Goal: Information Seeking & Learning: Learn about a topic

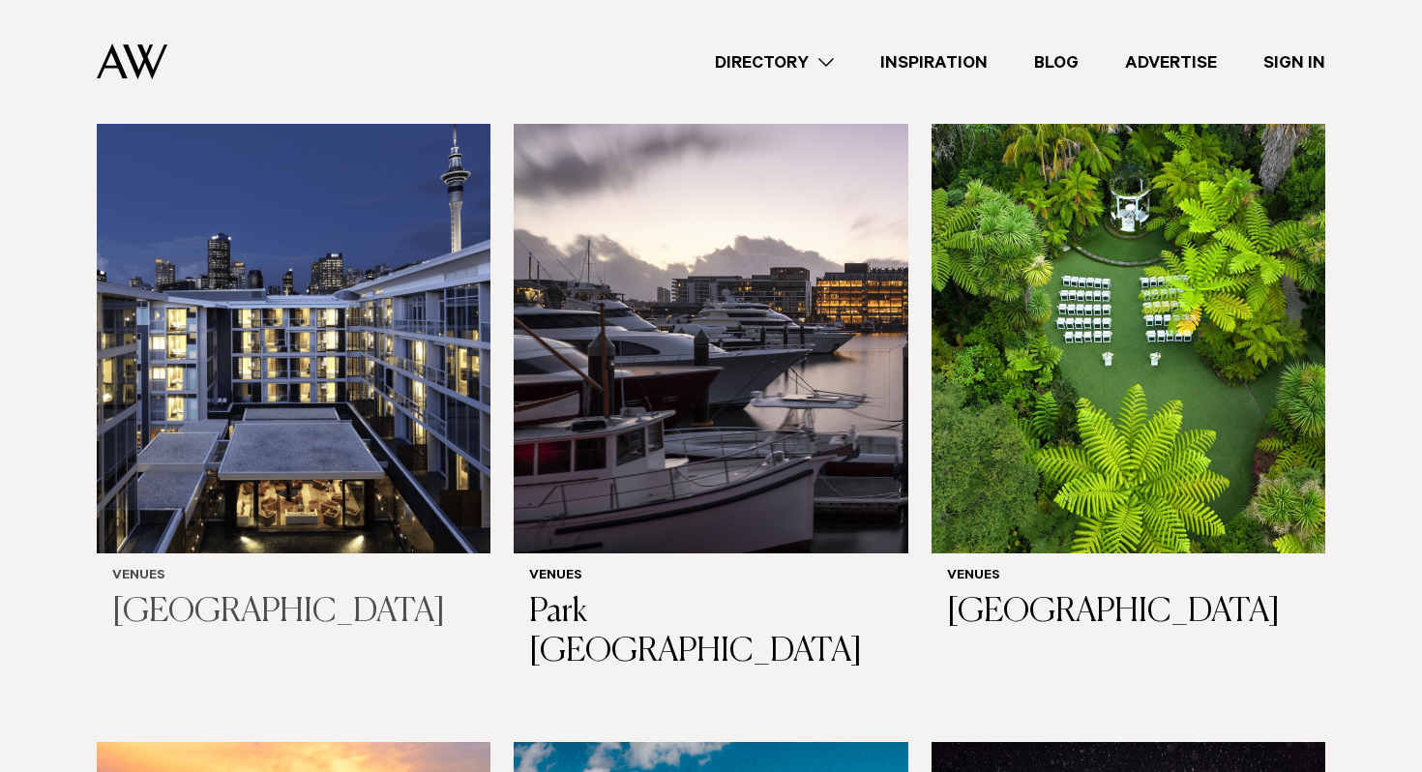
scroll to position [655, 0]
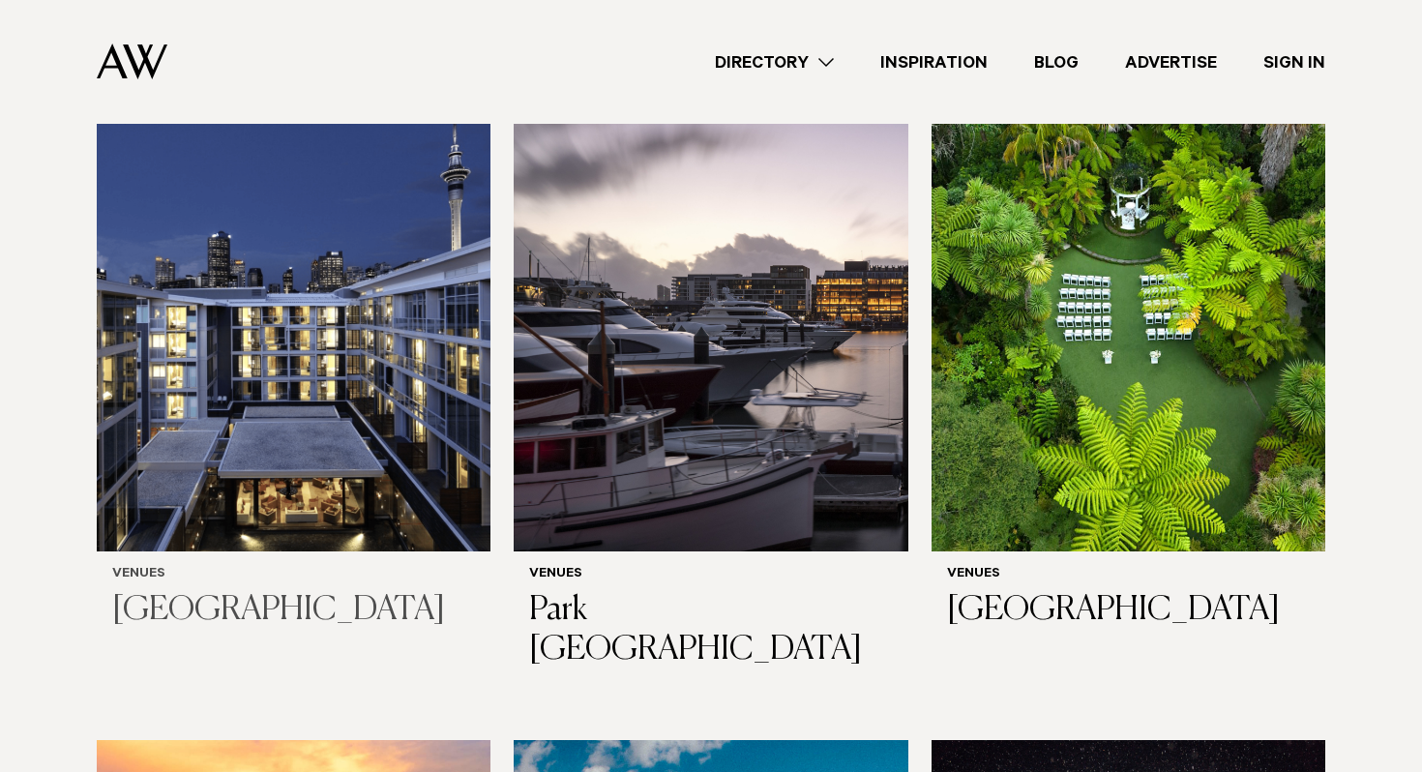
click at [252, 429] on img at bounding box center [294, 287] width 394 height 528
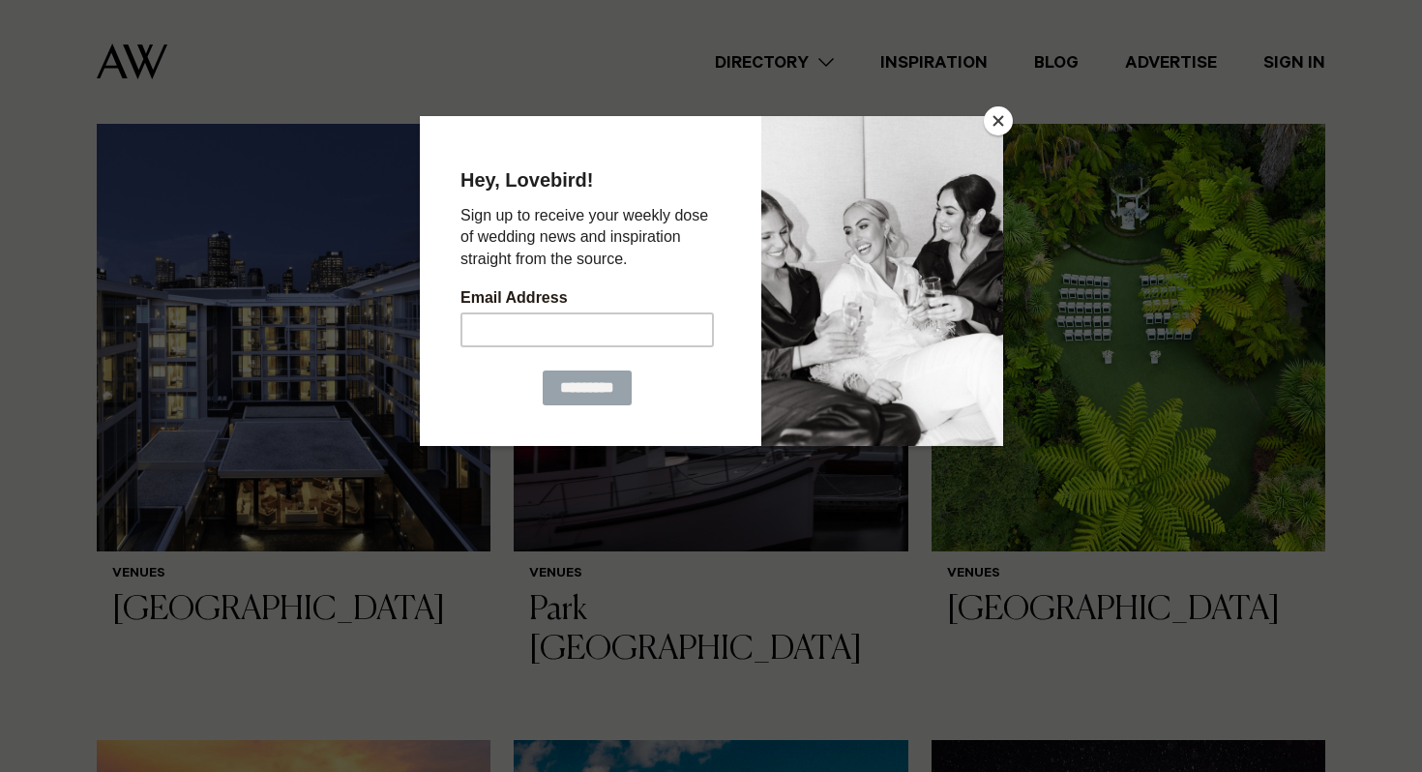
click at [1012, 125] on div at bounding box center [711, 386] width 1422 height 772
click at [1002, 119] on button "Close" at bounding box center [998, 120] width 29 height 29
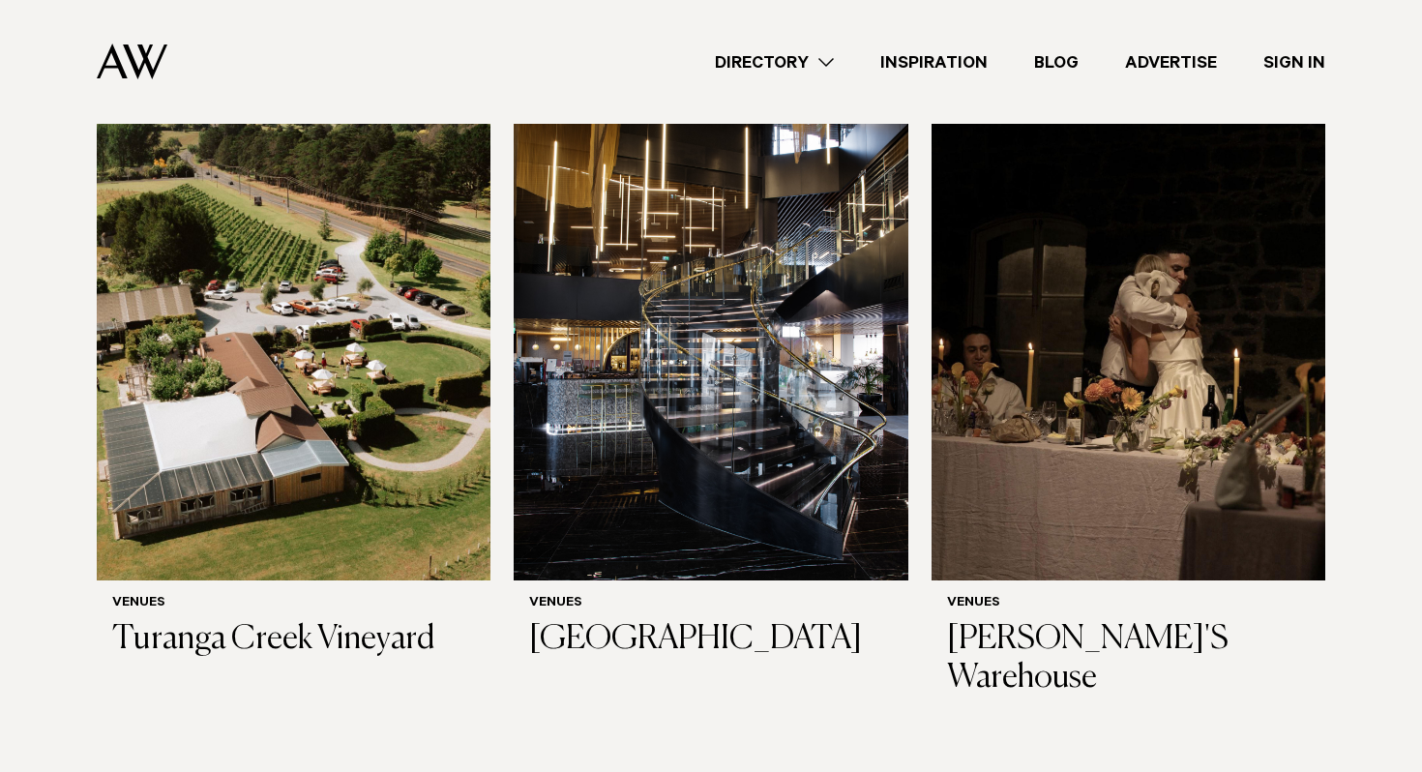
scroll to position [10568, 0]
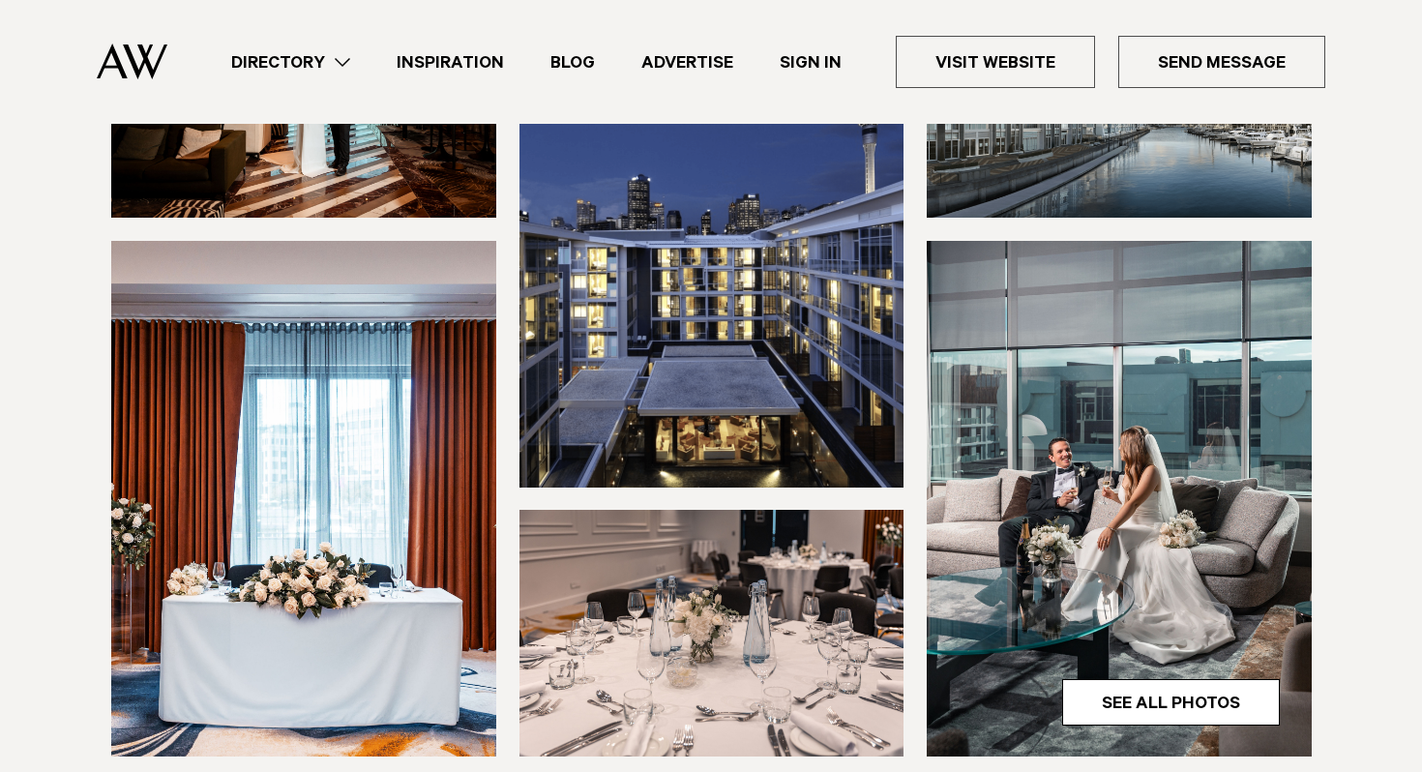
scroll to position [355, 0]
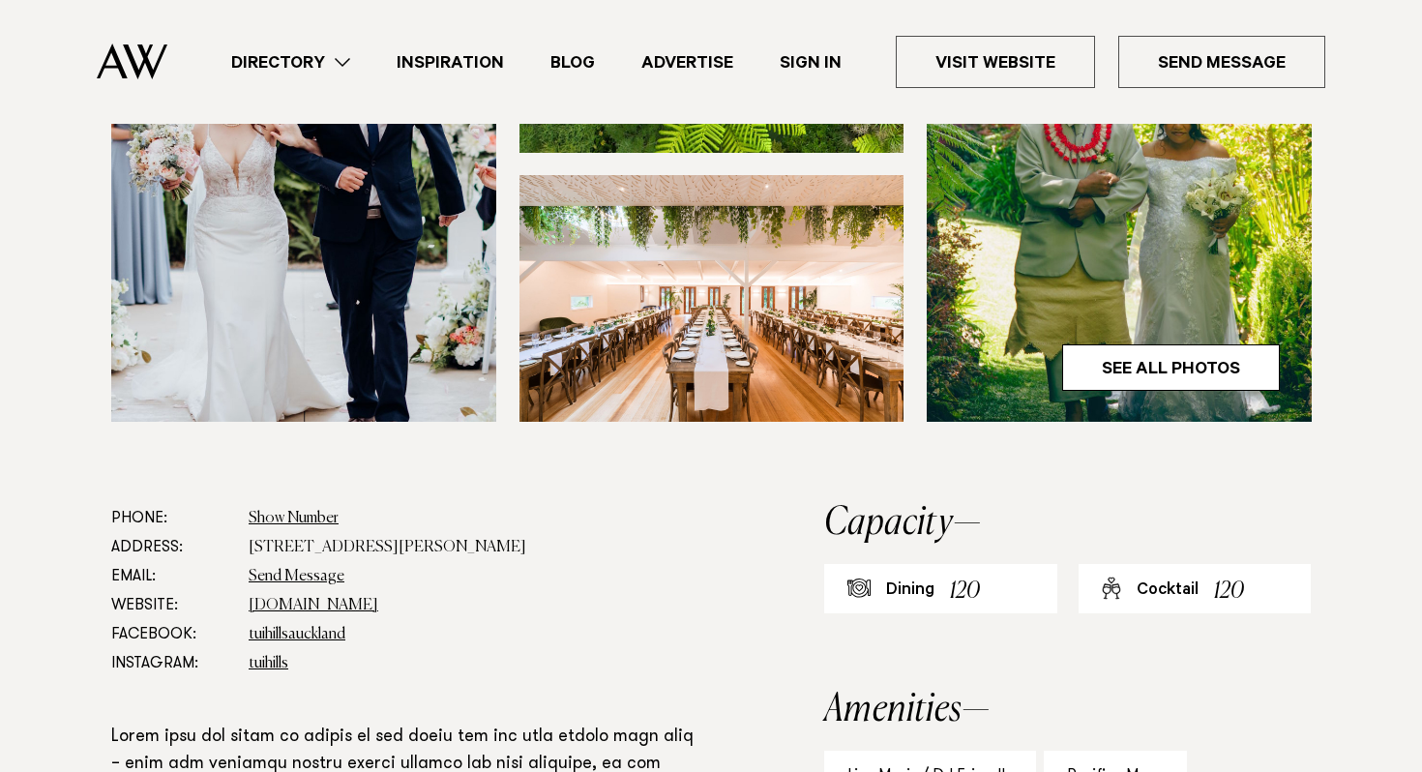
scroll to position [541, 0]
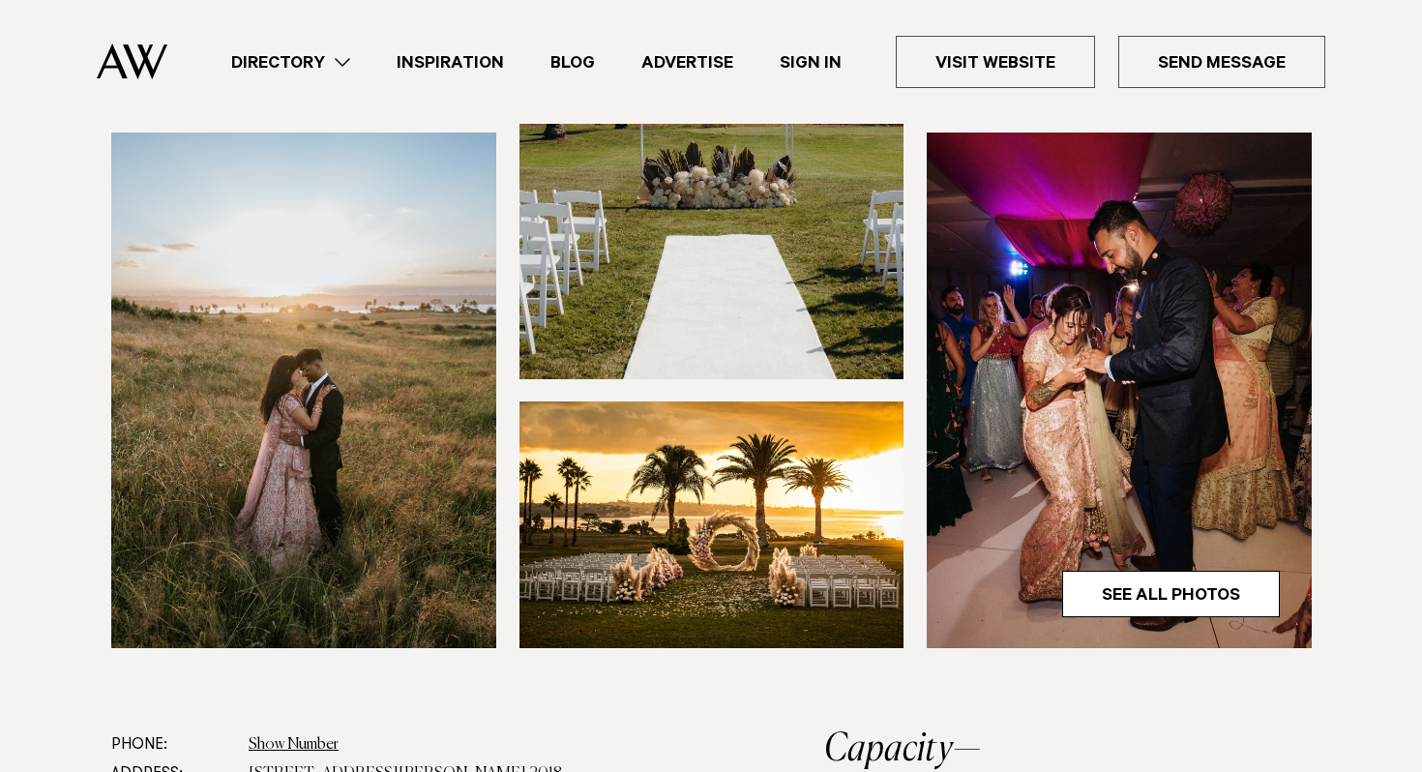
scroll to position [635, 0]
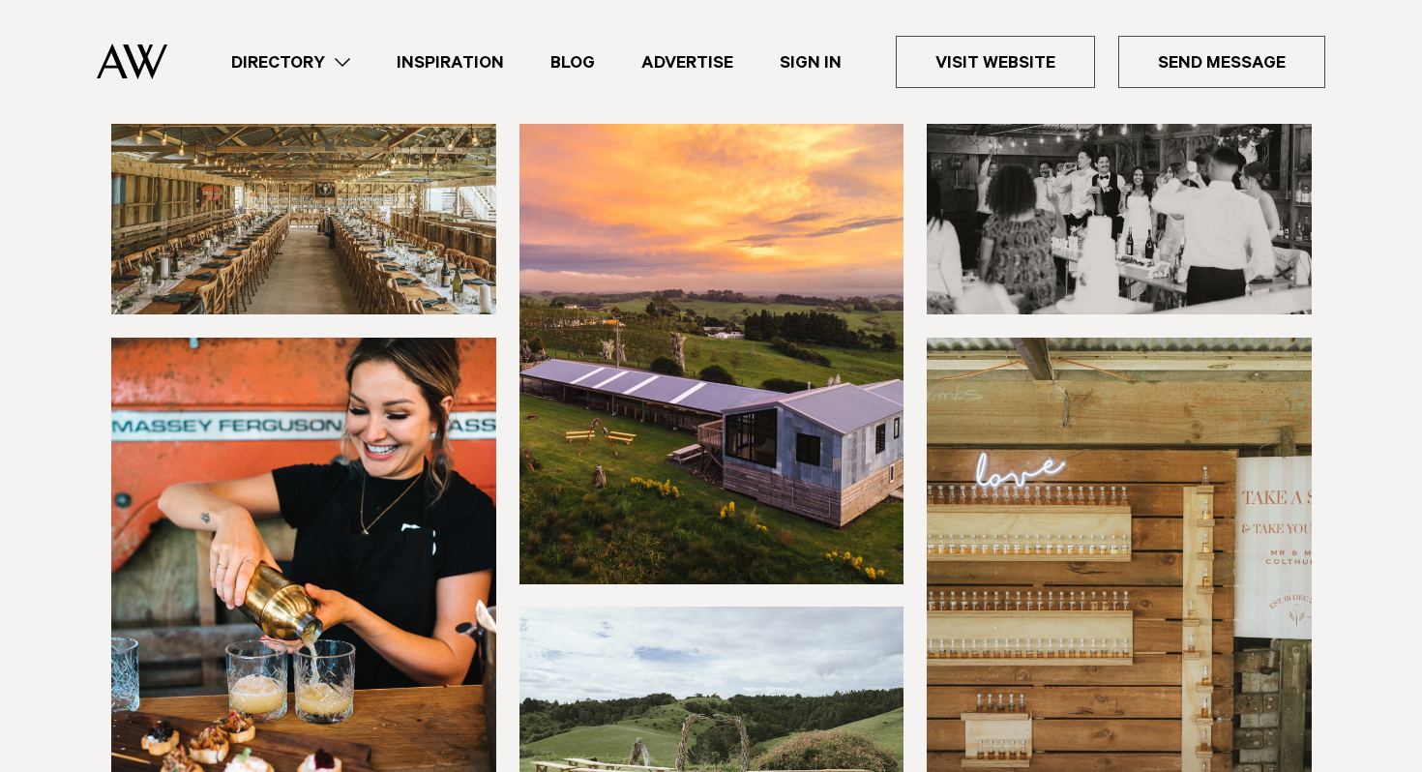
scroll to position [303, 0]
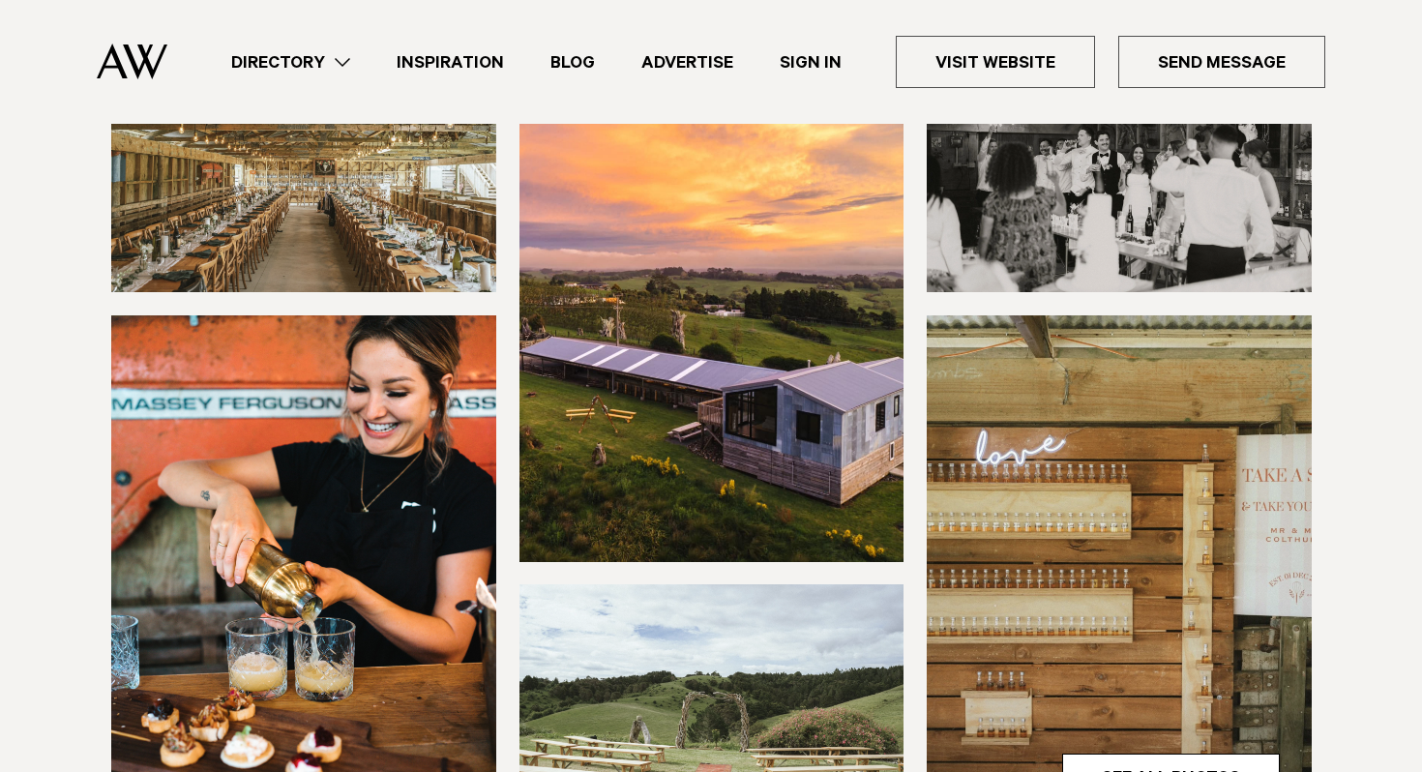
click at [305, 188] on img at bounding box center [303, 168] width 385 height 247
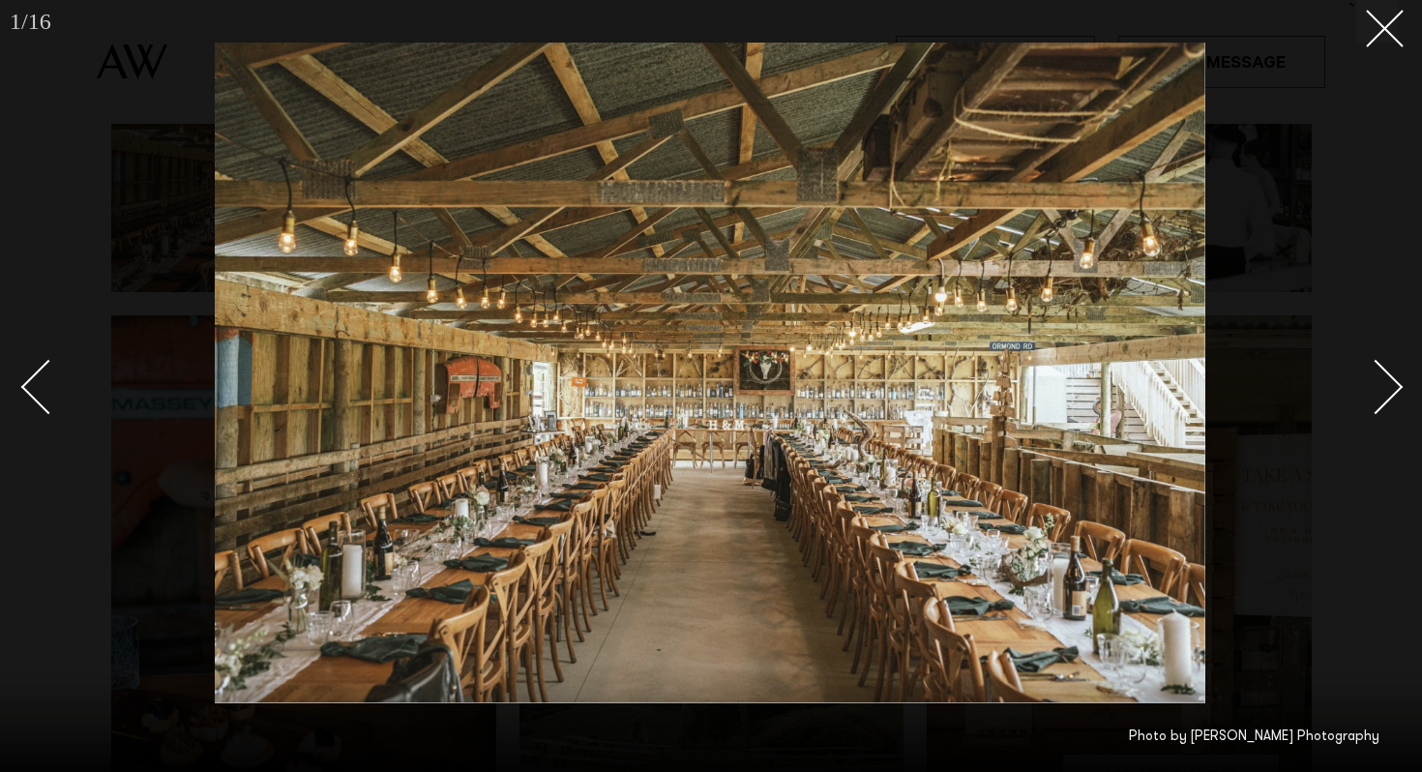
click at [1393, 379] on div "Next slide" at bounding box center [1375, 387] width 55 height 55
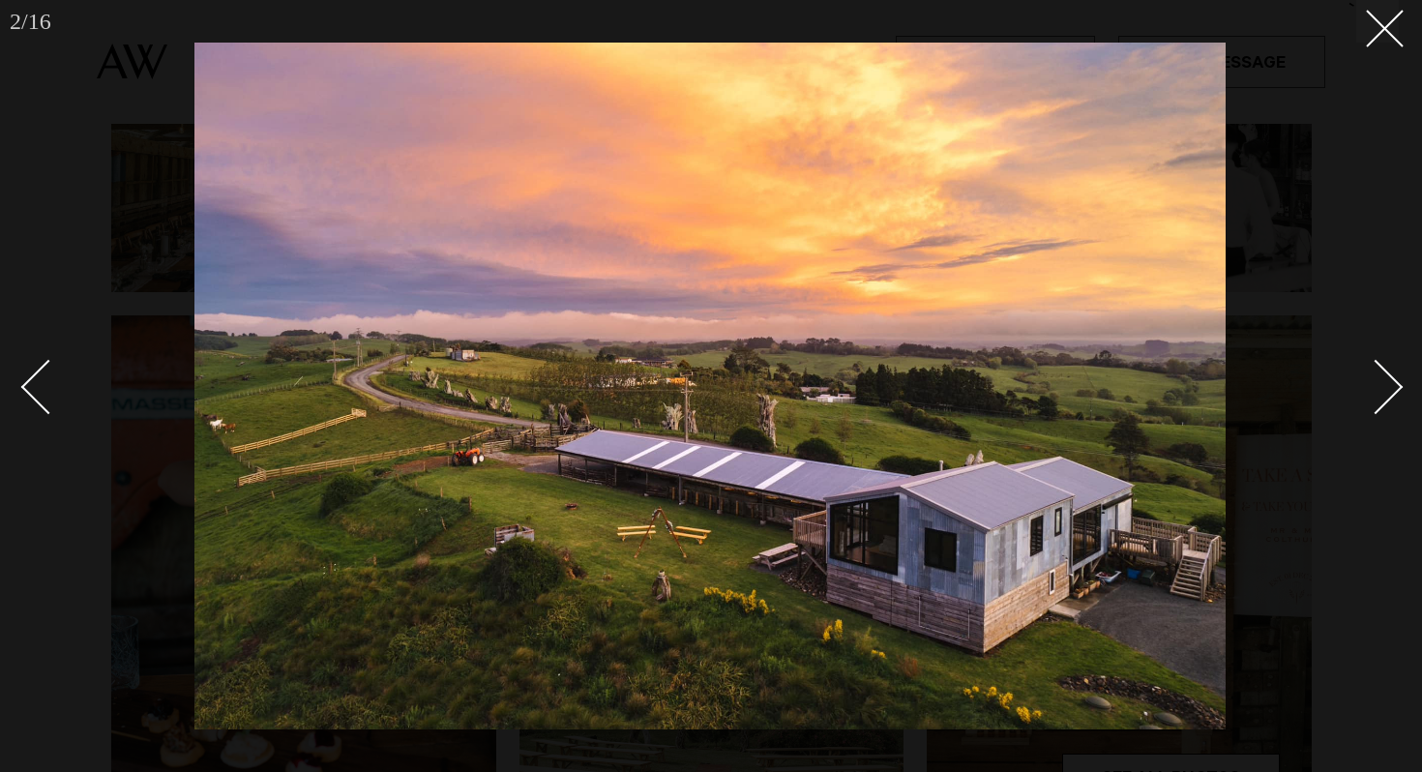
click at [1388, 375] on div "Next slide" at bounding box center [1375, 387] width 55 height 55
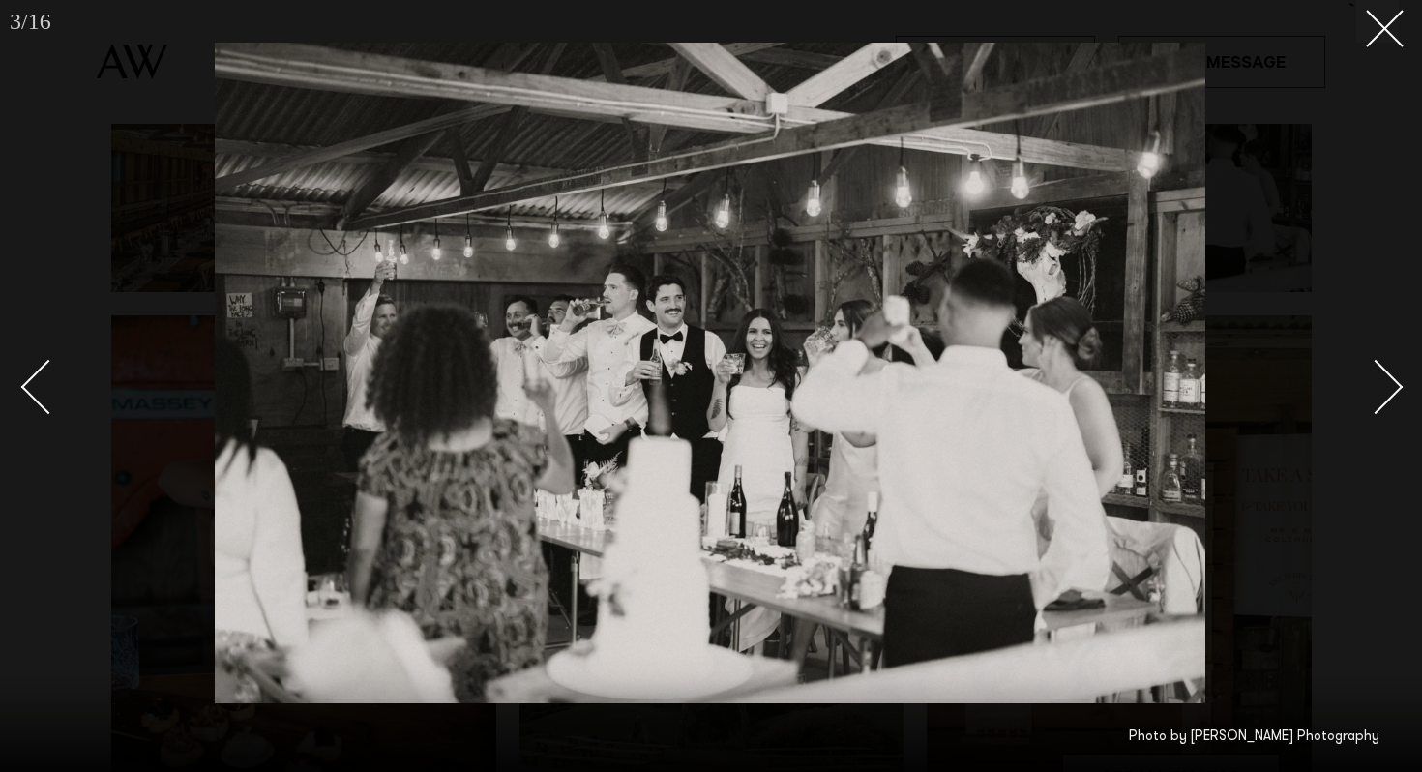
click at [1388, 375] on div "Next slide" at bounding box center [1375, 387] width 55 height 55
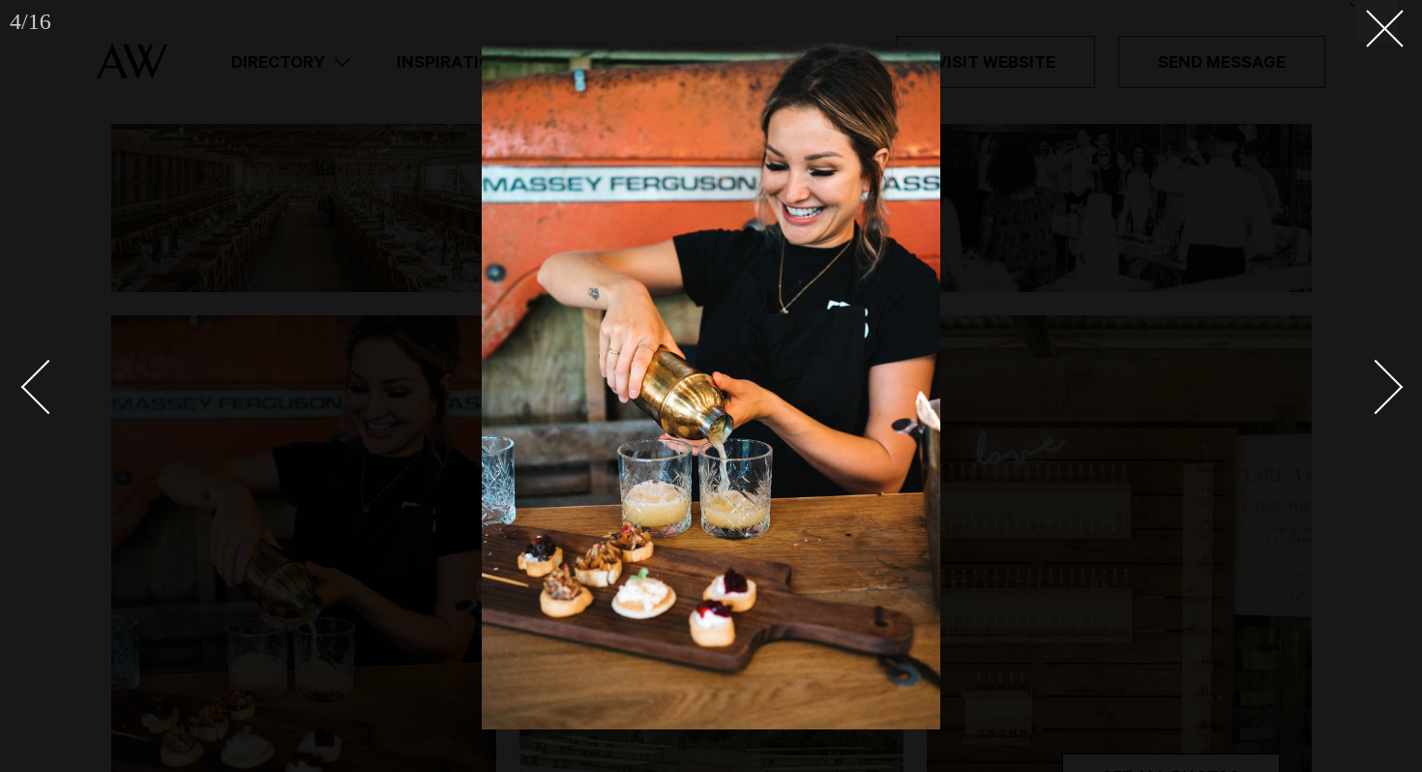
click at [1389, 374] on div "Next slide" at bounding box center [1375, 387] width 55 height 55
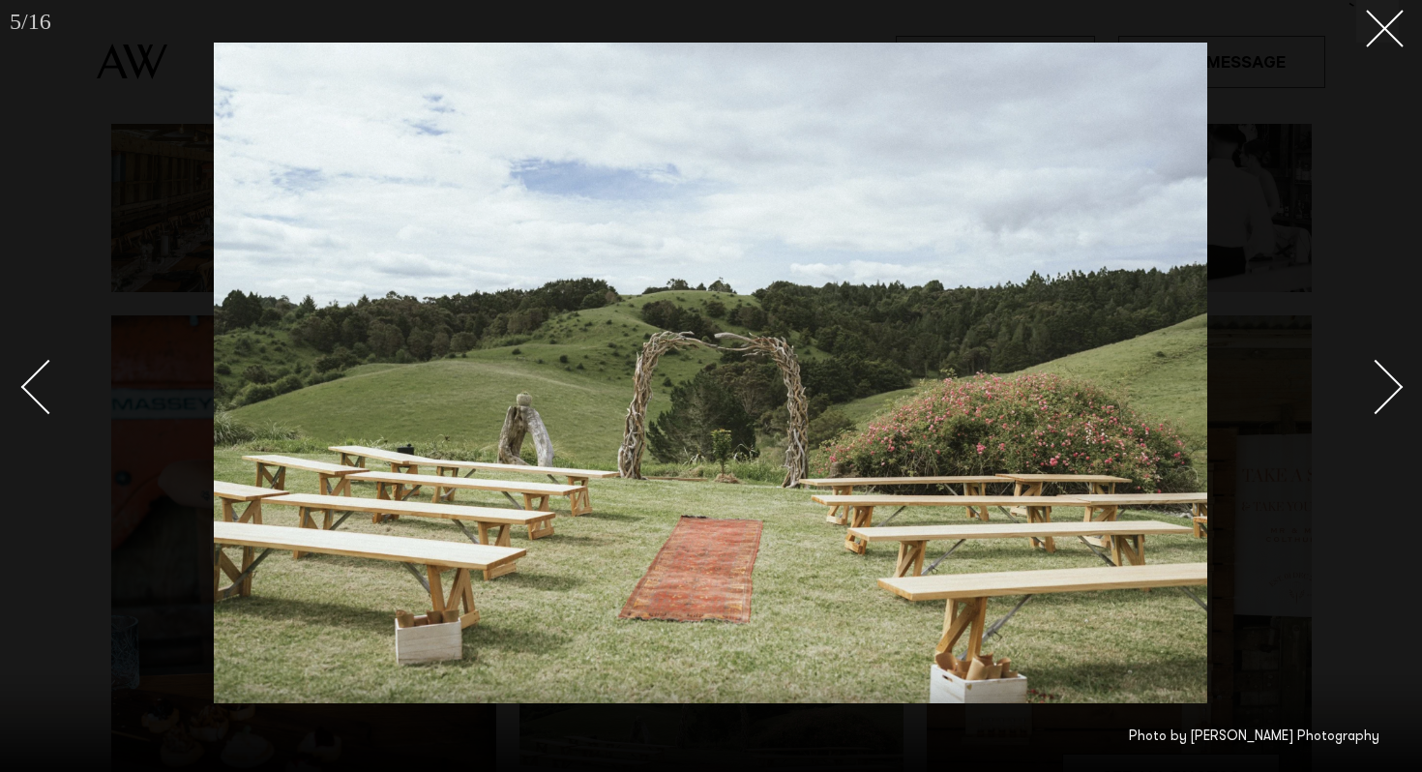
click at [1389, 375] on div "Next slide" at bounding box center [1375, 387] width 55 height 55
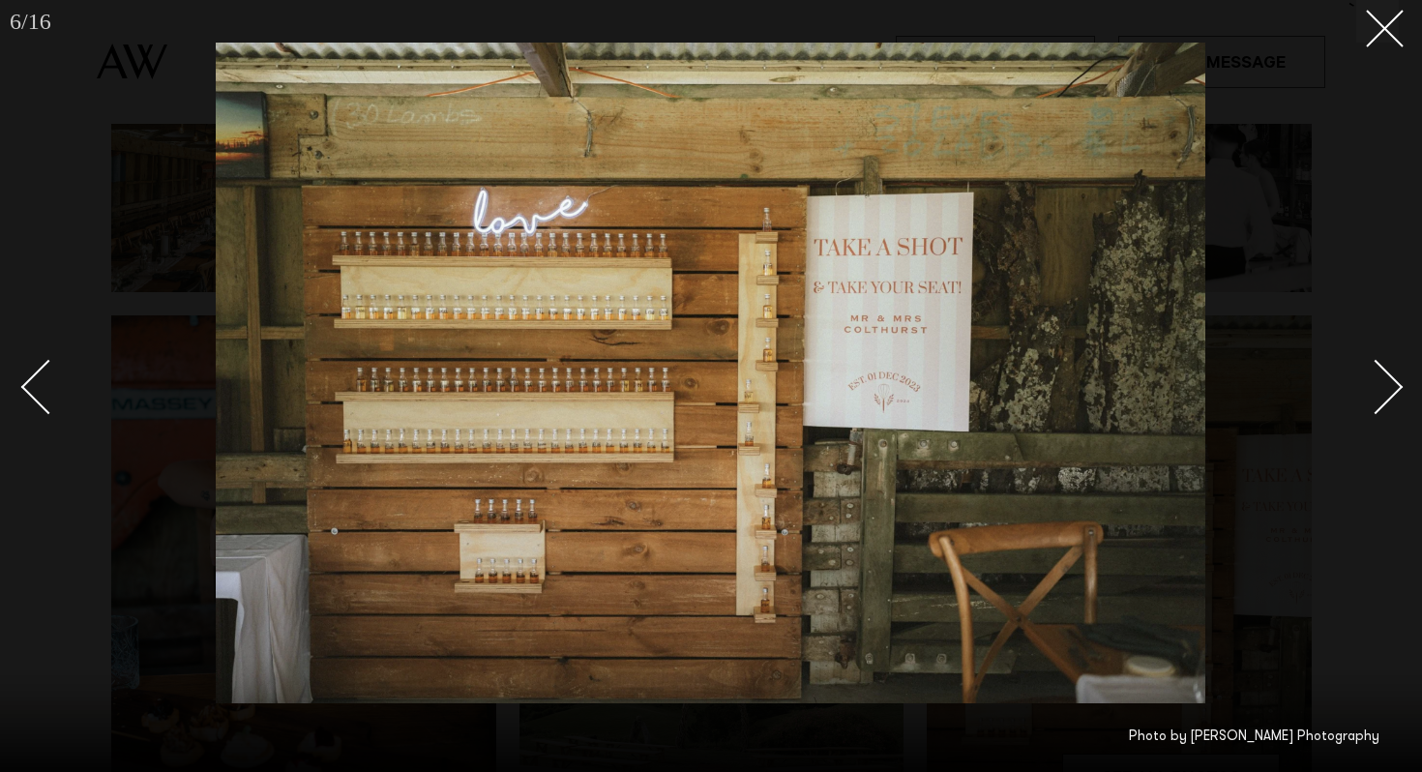
click at [1389, 375] on div "Next slide" at bounding box center [1375, 387] width 55 height 55
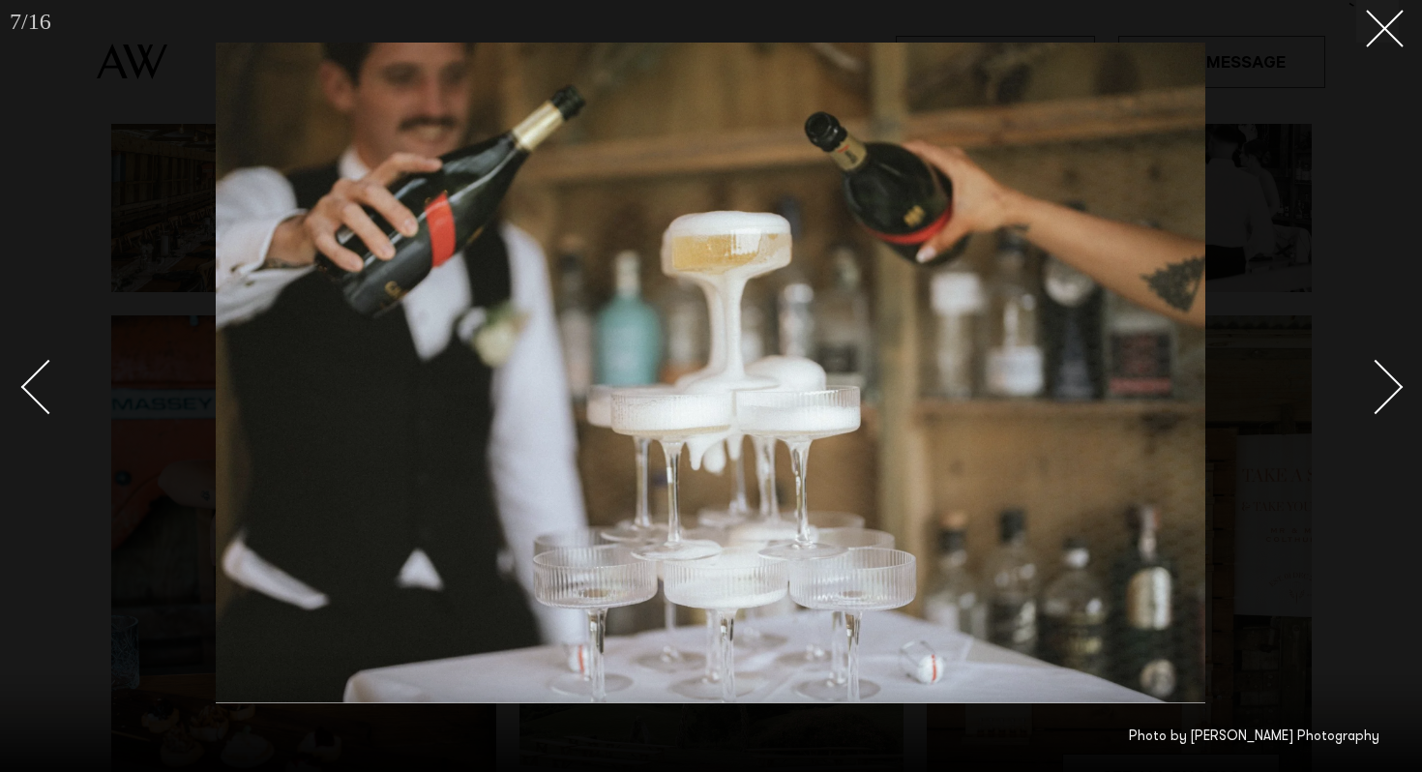
click at [1389, 375] on div "Next slide" at bounding box center [1375, 387] width 55 height 55
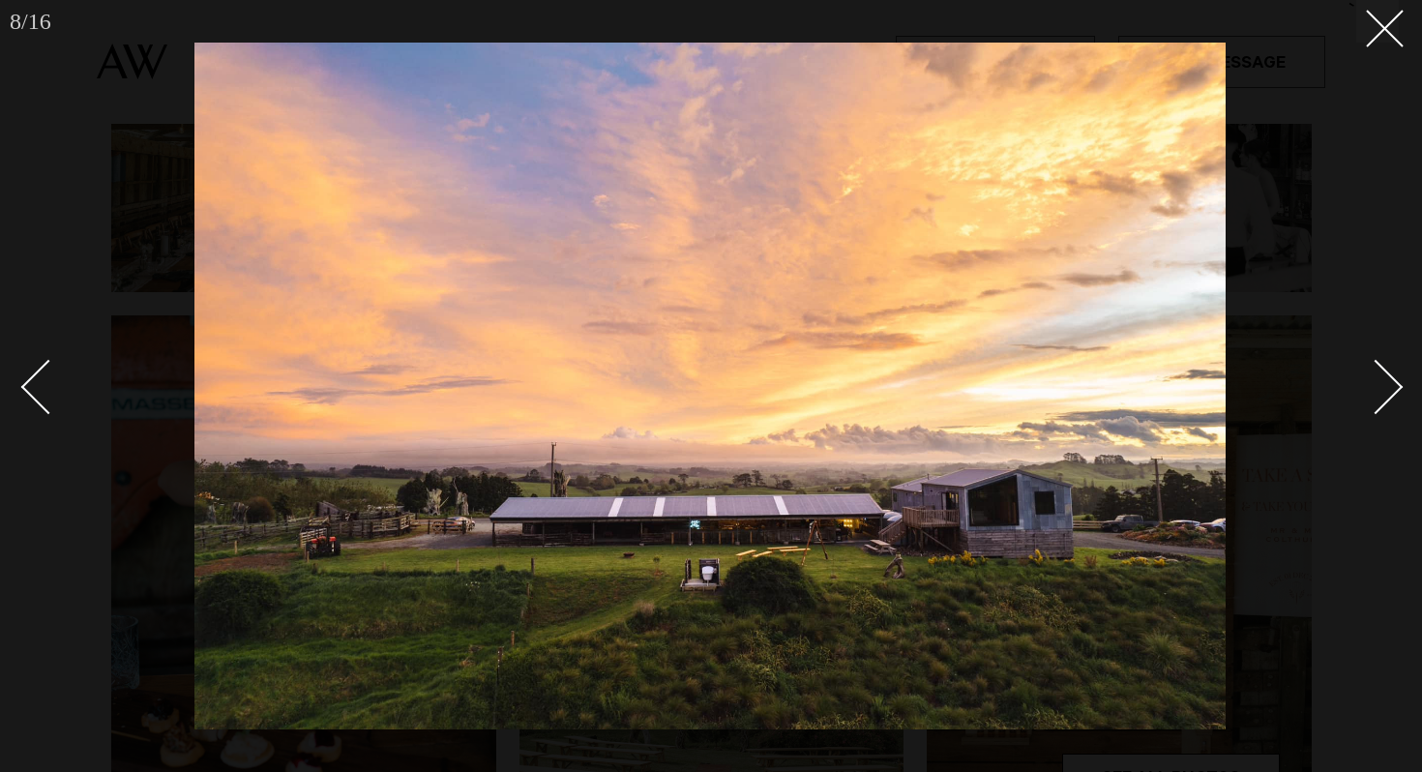
click at [1389, 375] on div "Next slide" at bounding box center [1375, 387] width 55 height 55
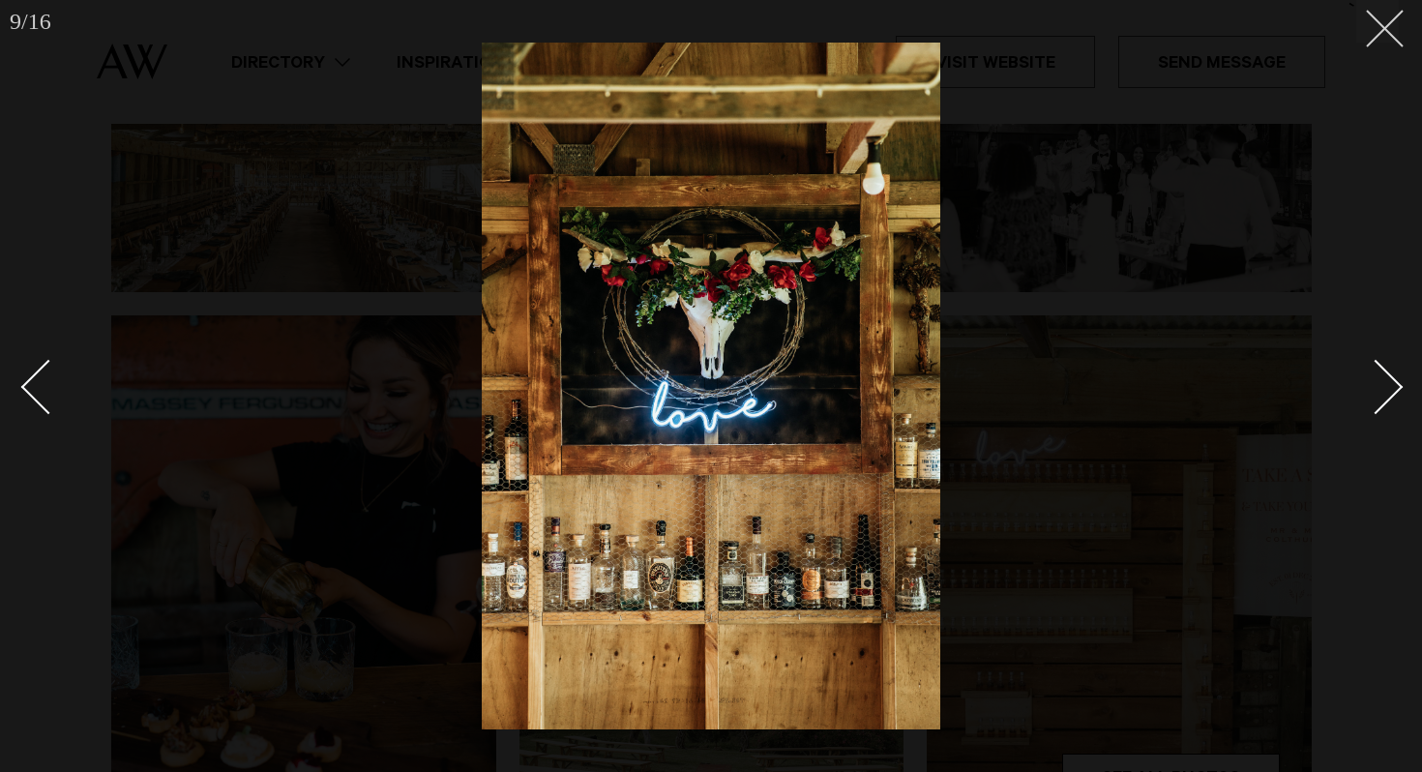
click at [1374, 41] on button at bounding box center [1377, 21] width 43 height 43
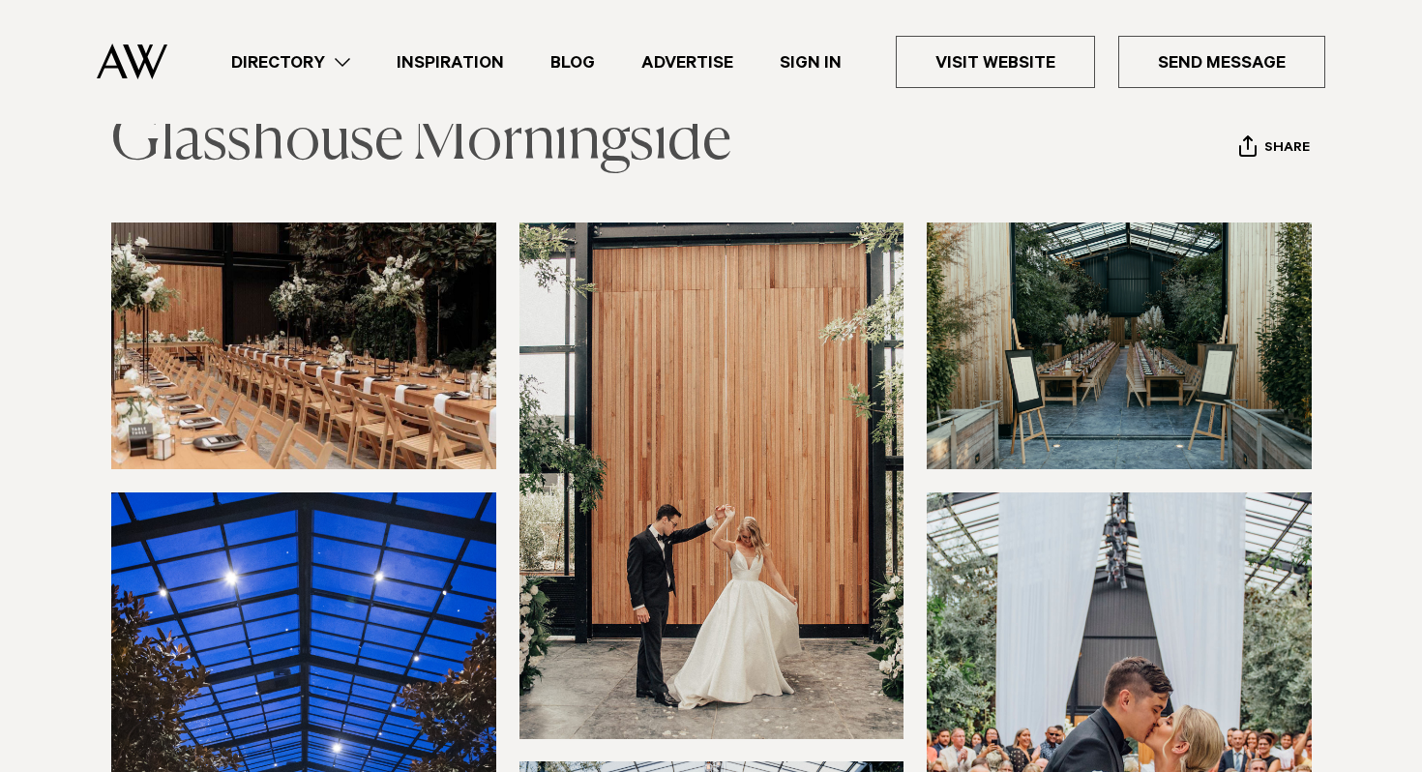
scroll to position [251, 0]
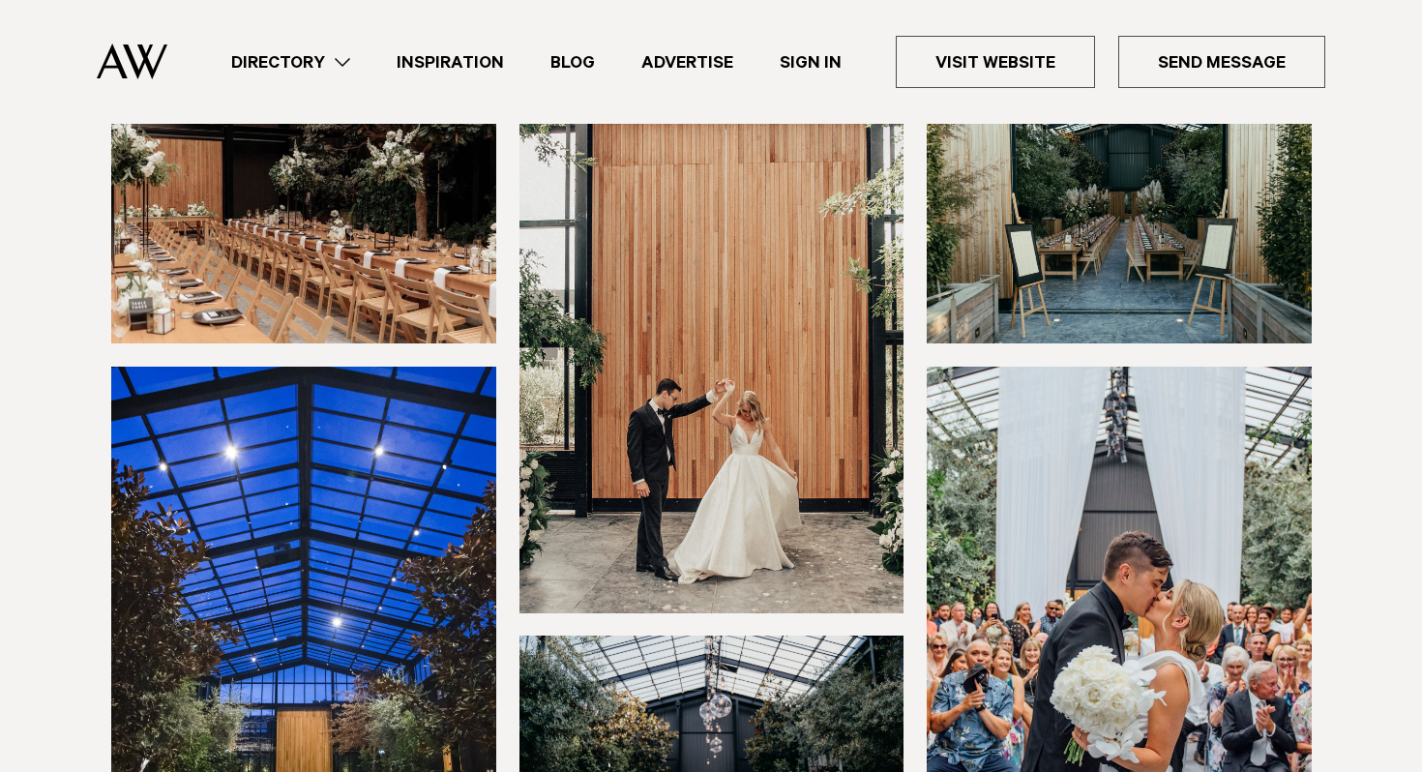
click at [379, 236] on img at bounding box center [303, 220] width 385 height 247
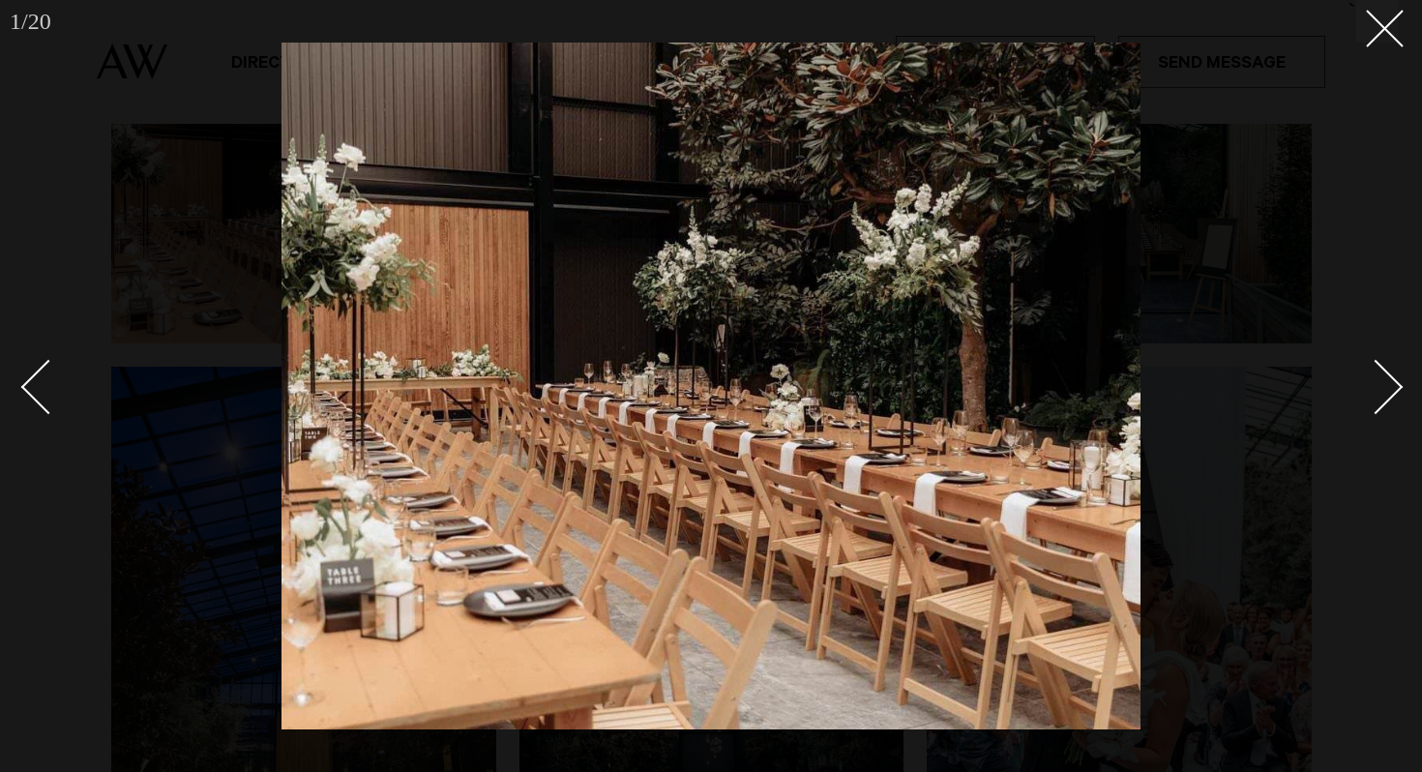
click at [1377, 387] on div "Next slide" at bounding box center [1375, 387] width 55 height 55
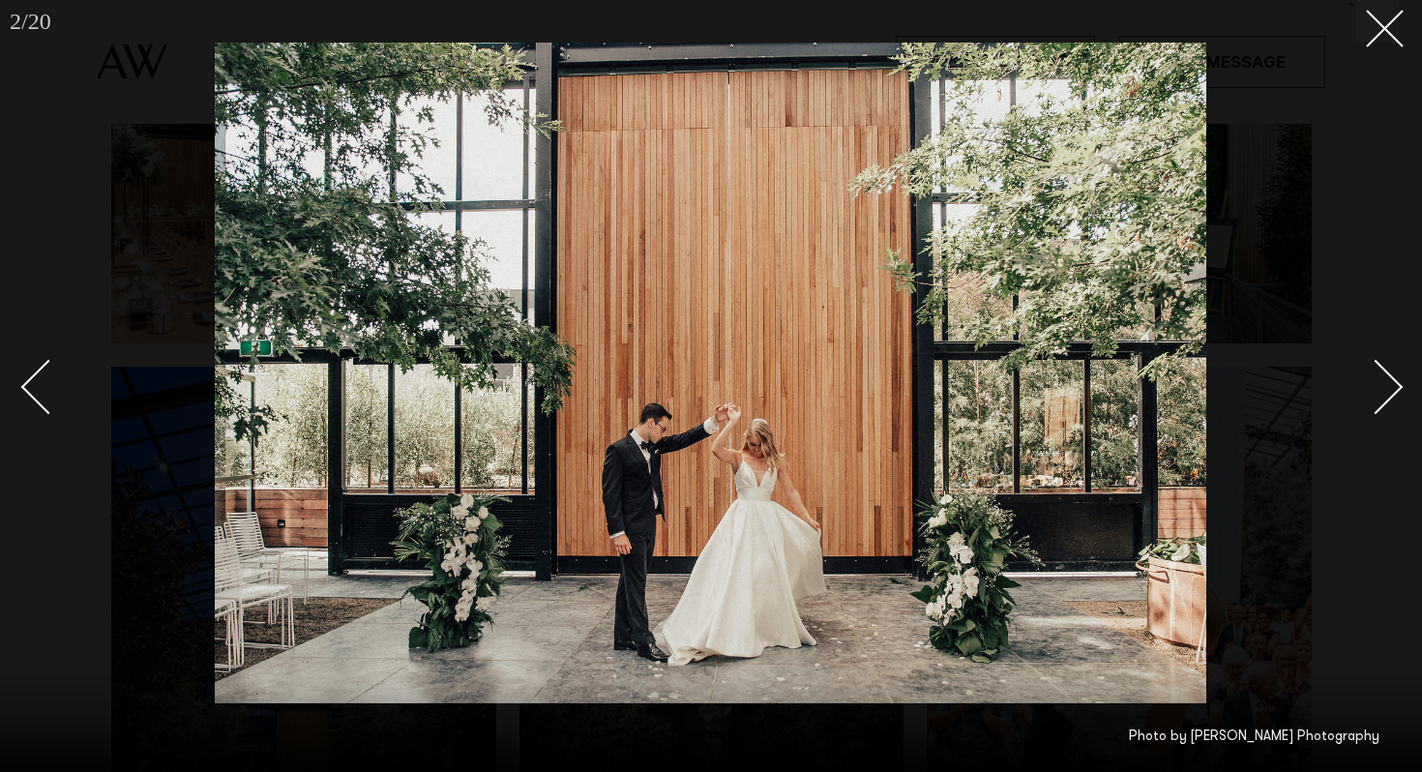
click at [1377, 386] on div "Next slide" at bounding box center [1375, 387] width 55 height 55
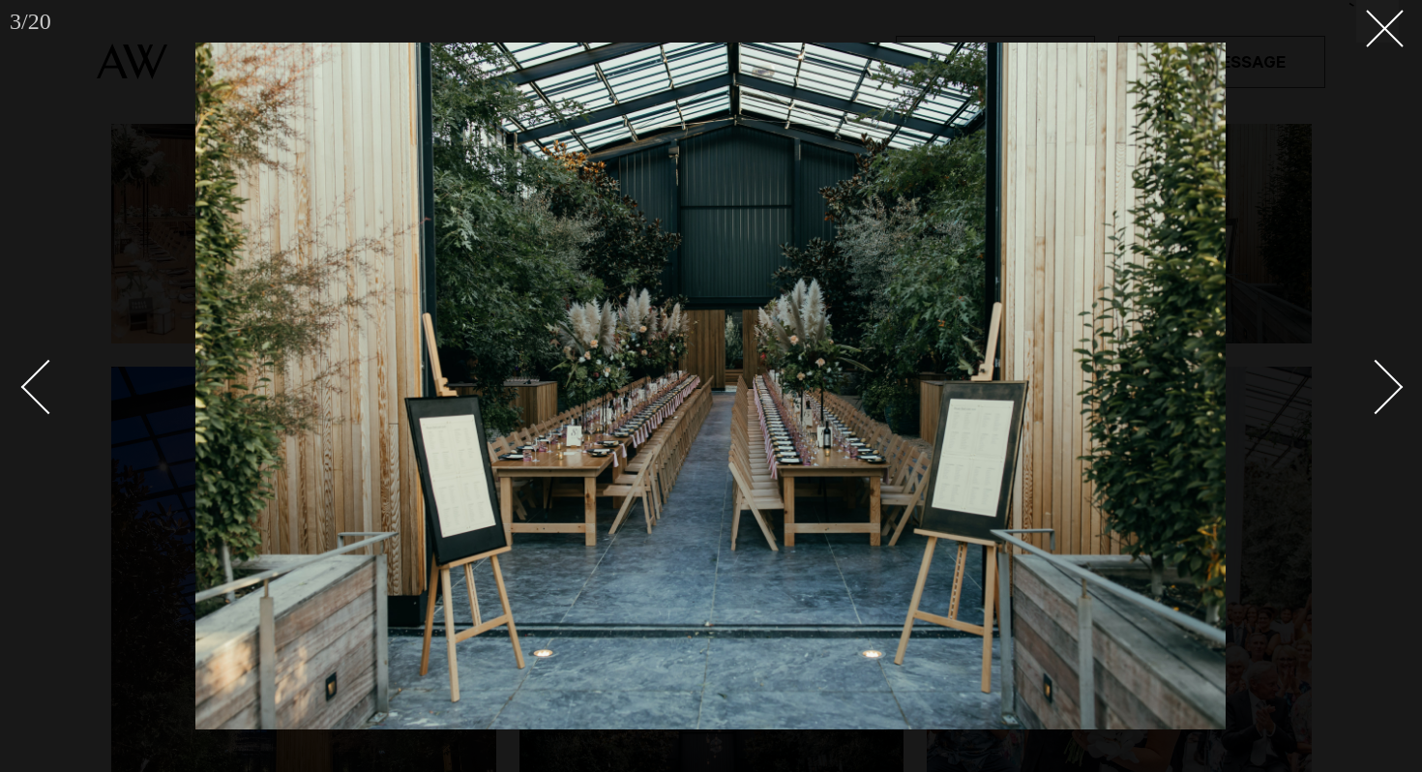
click at [1377, 386] on div "Next slide" at bounding box center [1375, 387] width 55 height 55
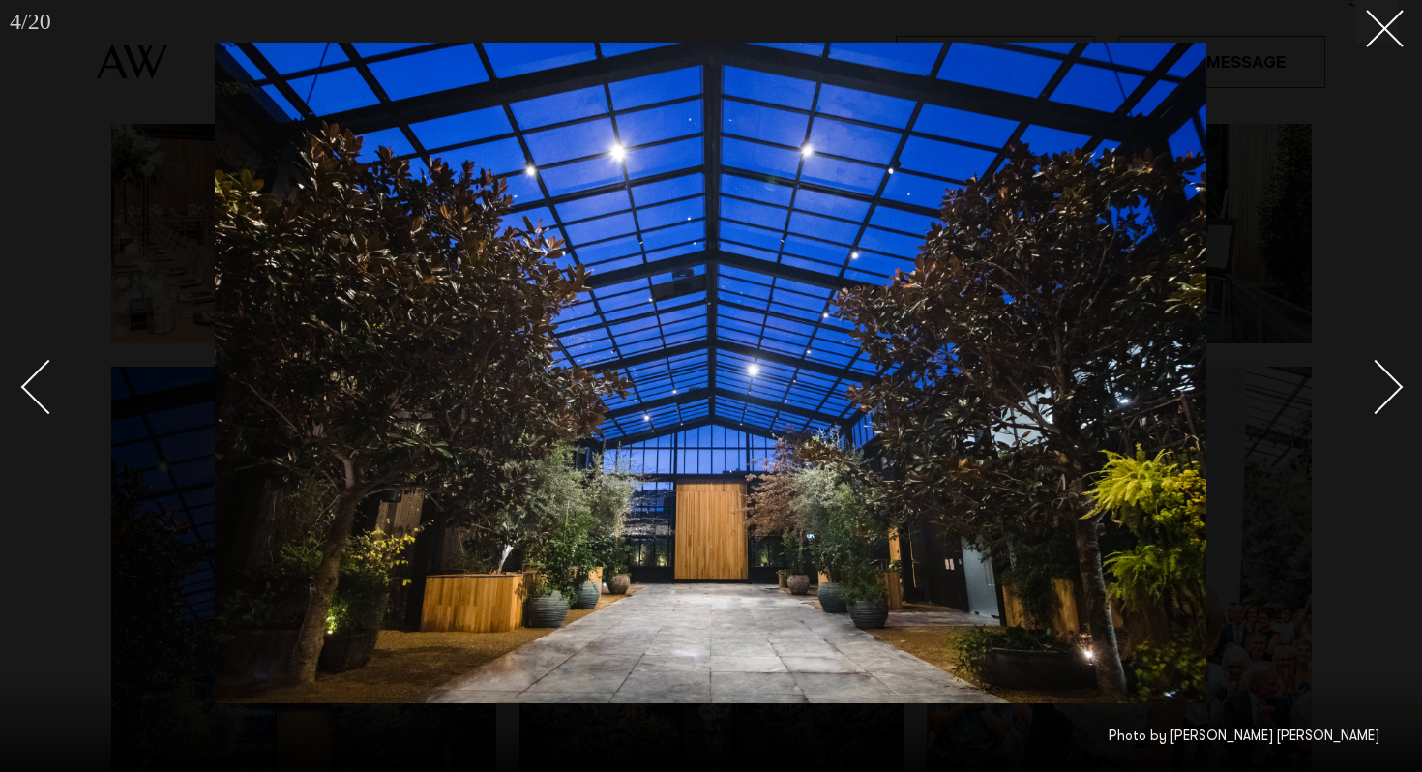
click at [1377, 386] on div "Next slide" at bounding box center [1375, 387] width 55 height 55
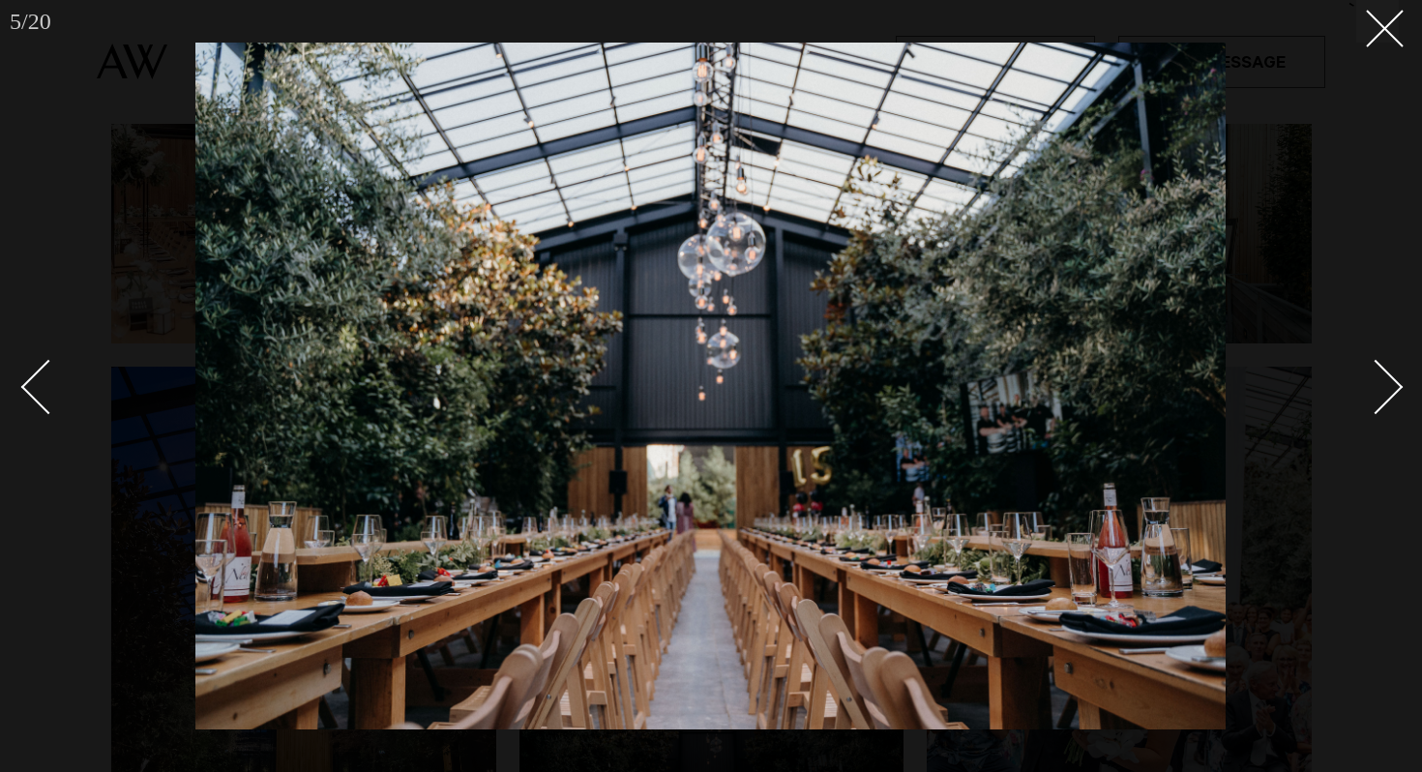
click at [1377, 386] on div "Next slide" at bounding box center [1375, 387] width 55 height 55
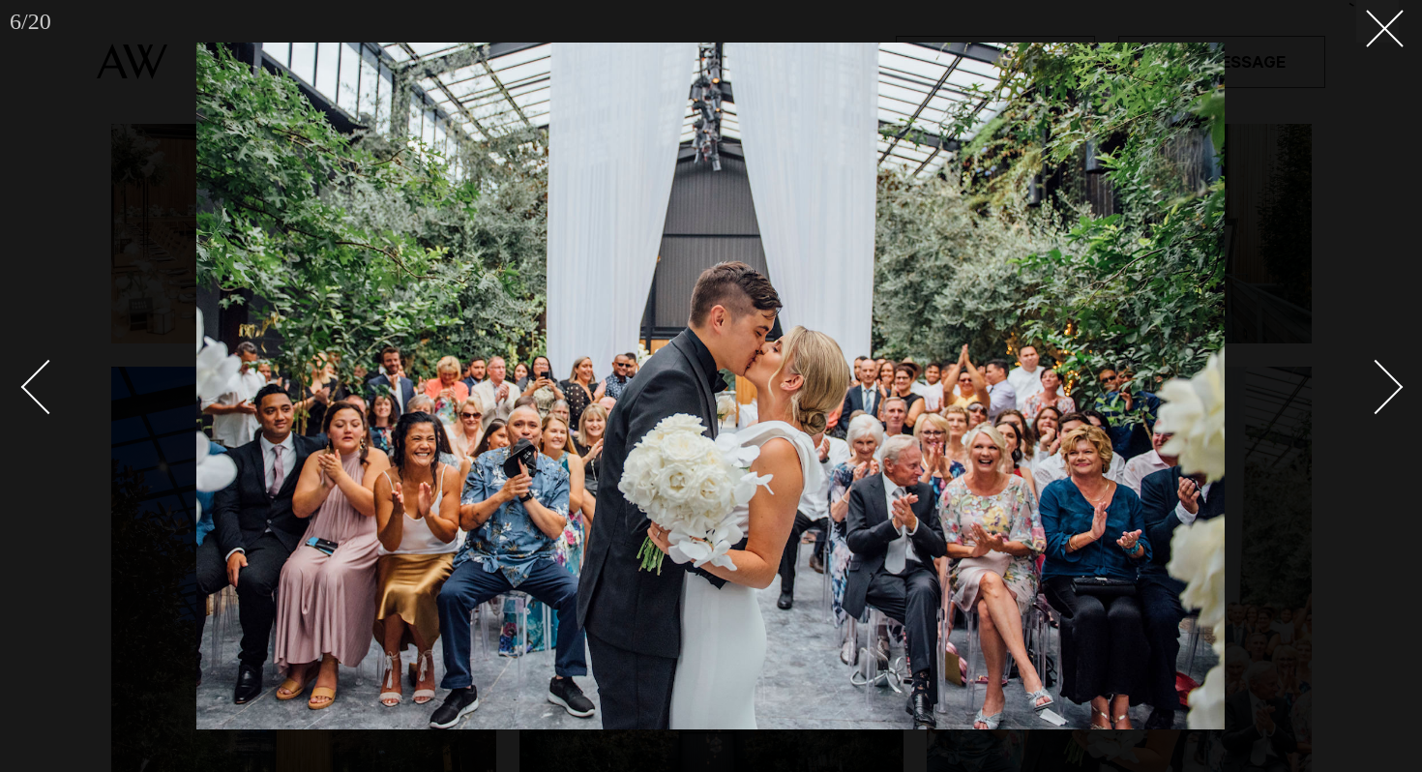
click at [1378, 385] on div "Next slide" at bounding box center [1375, 387] width 55 height 55
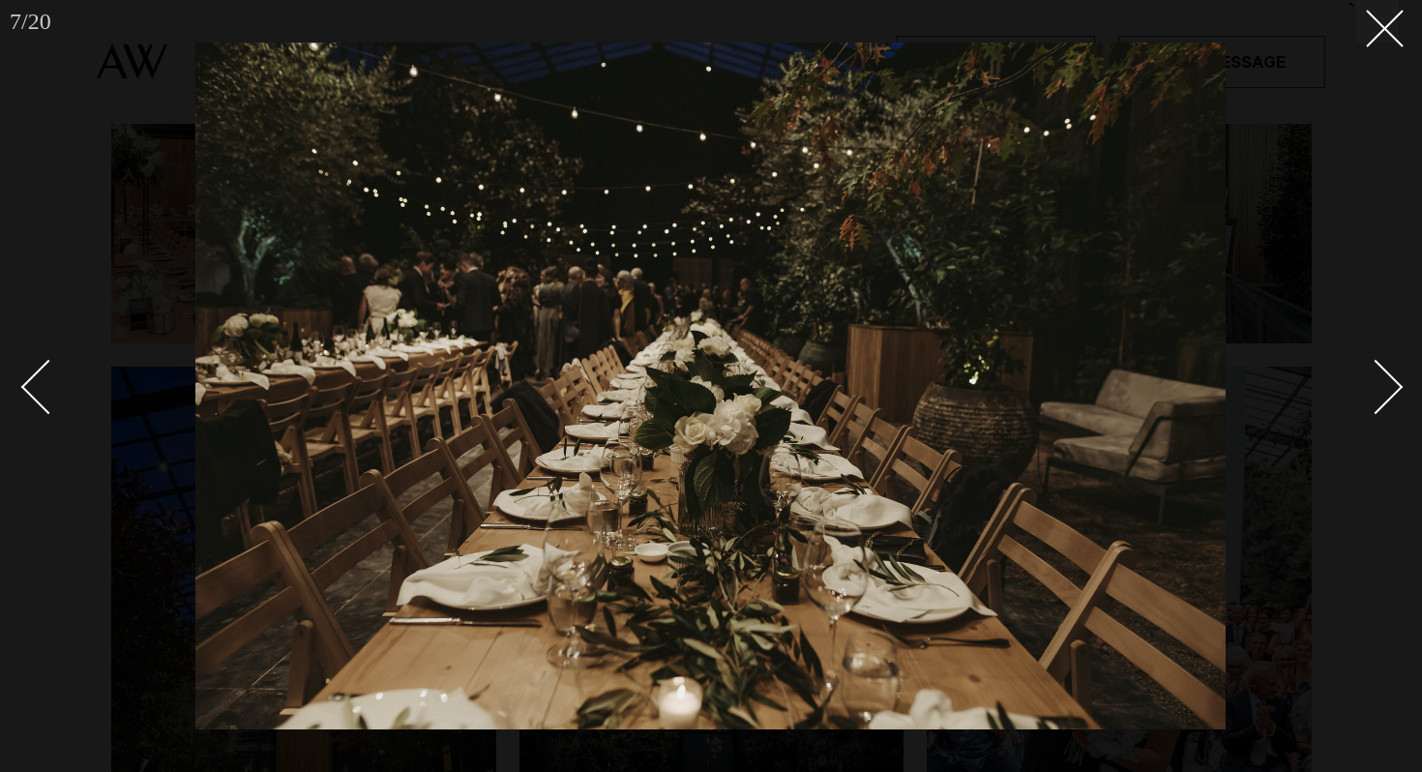
click at [1378, 385] on div "Next slide" at bounding box center [1375, 387] width 55 height 55
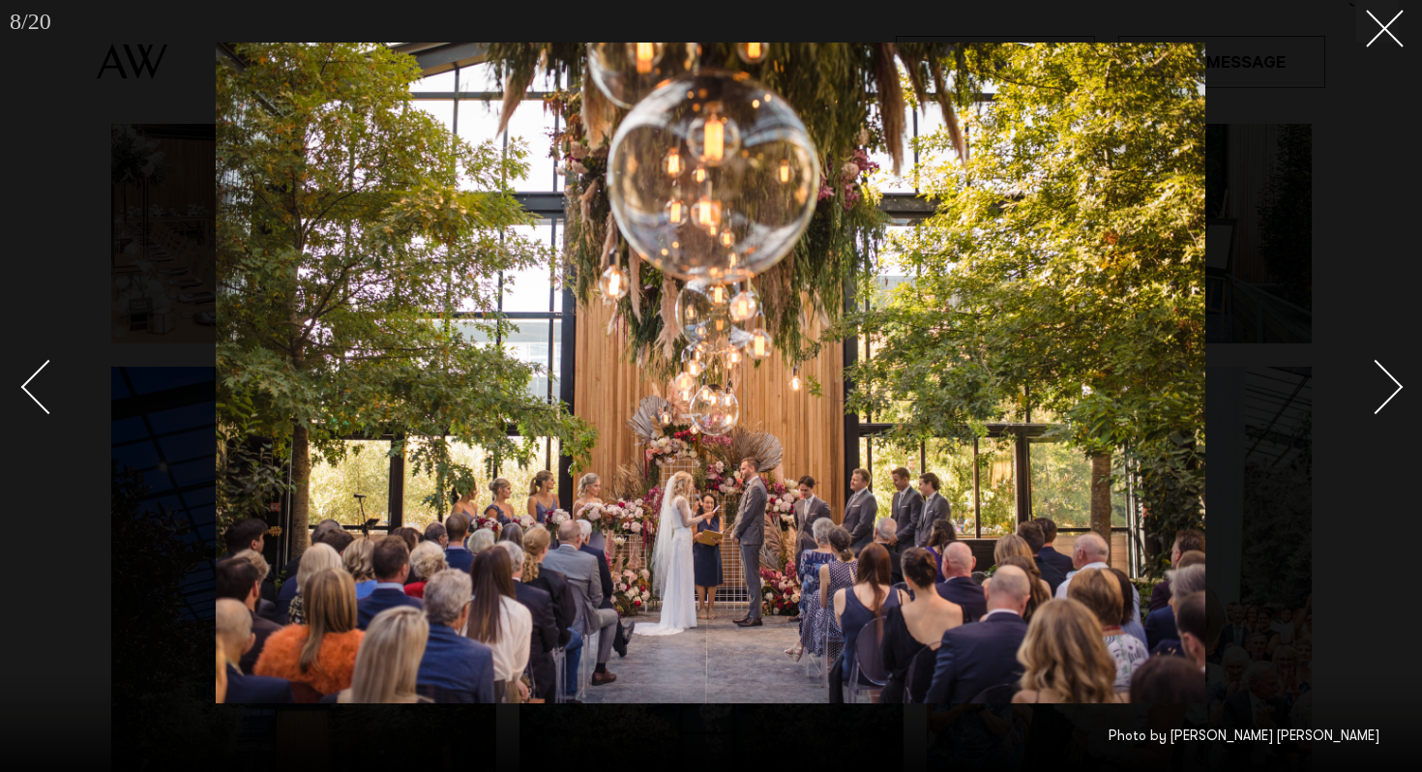
click at [1378, 384] on div "Next slide" at bounding box center [1375, 387] width 55 height 55
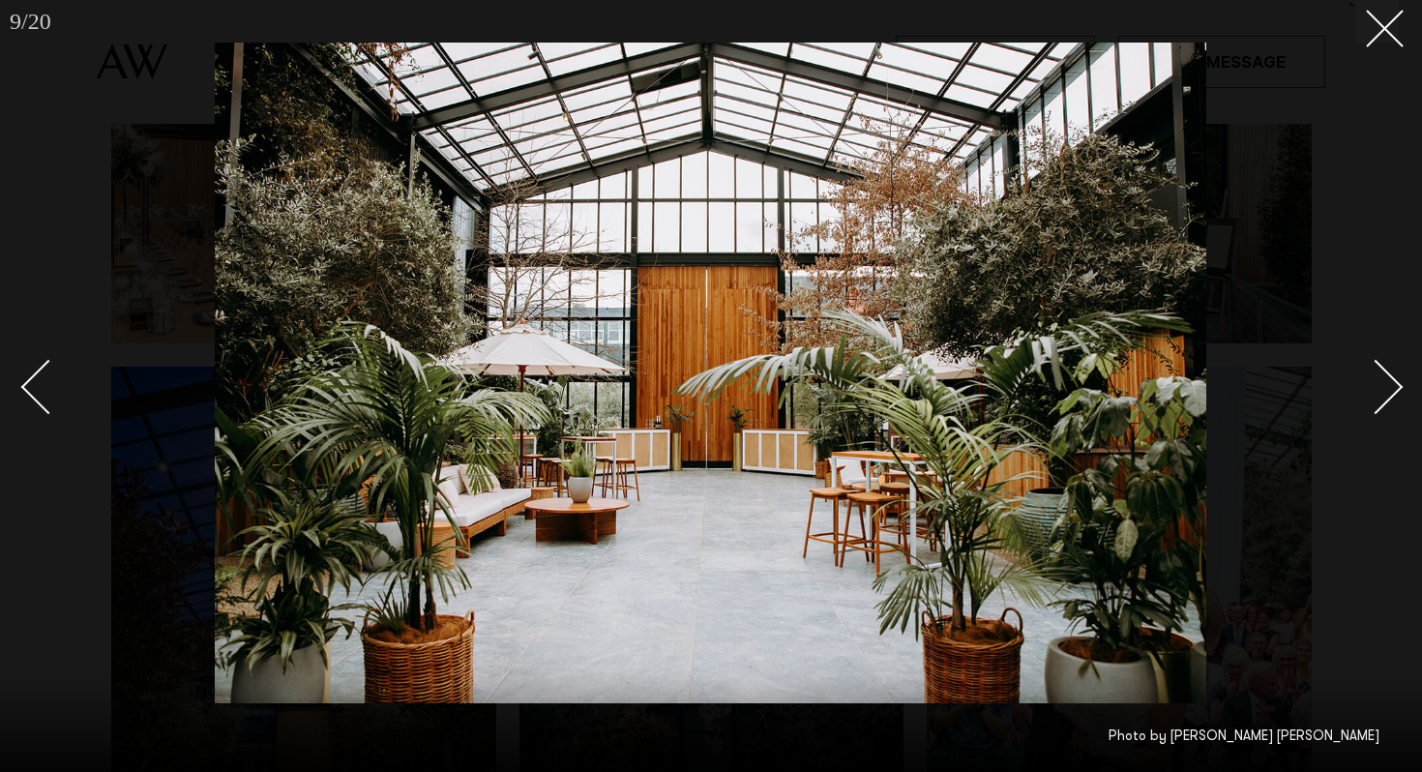
click at [1378, 384] on div "Next slide" at bounding box center [1375, 387] width 55 height 55
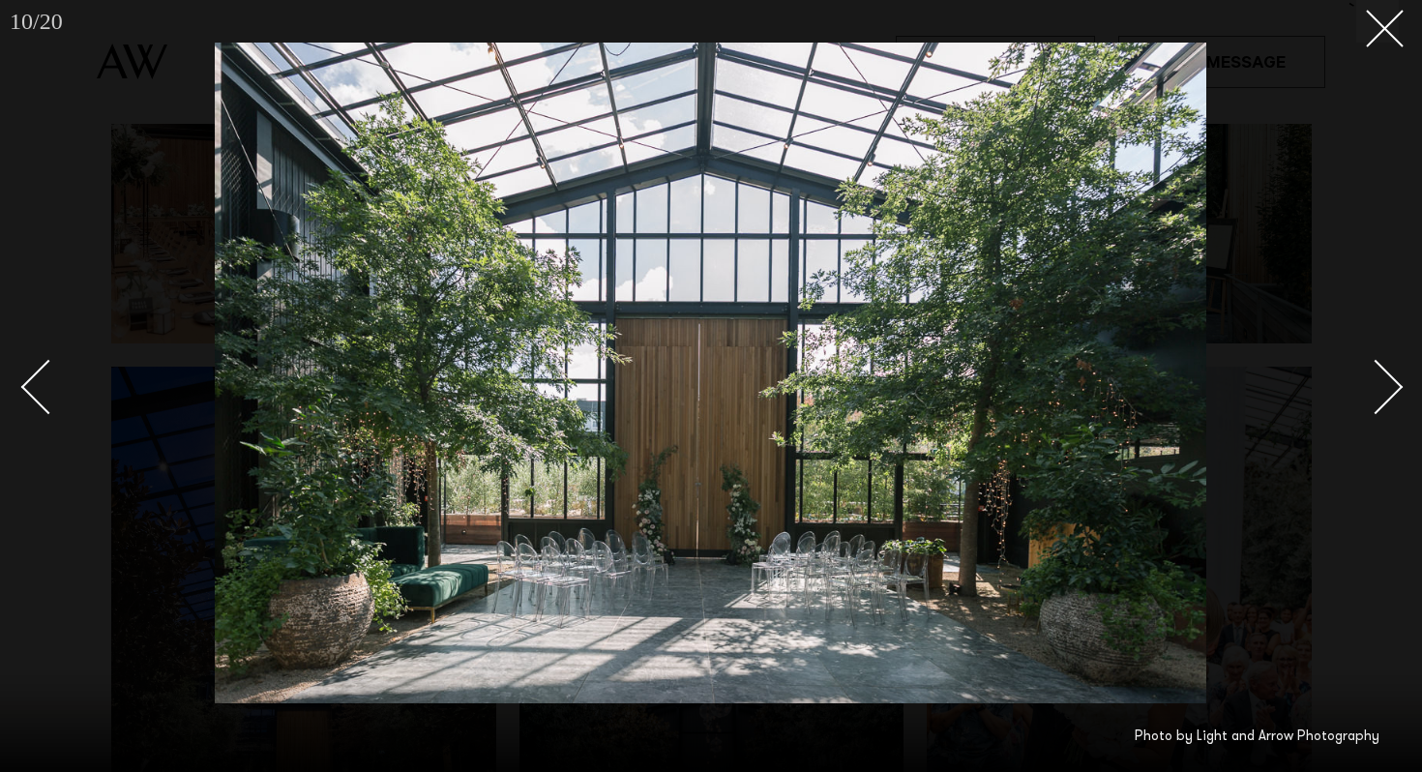
click at [1378, 384] on div "Next slide" at bounding box center [1375, 387] width 55 height 55
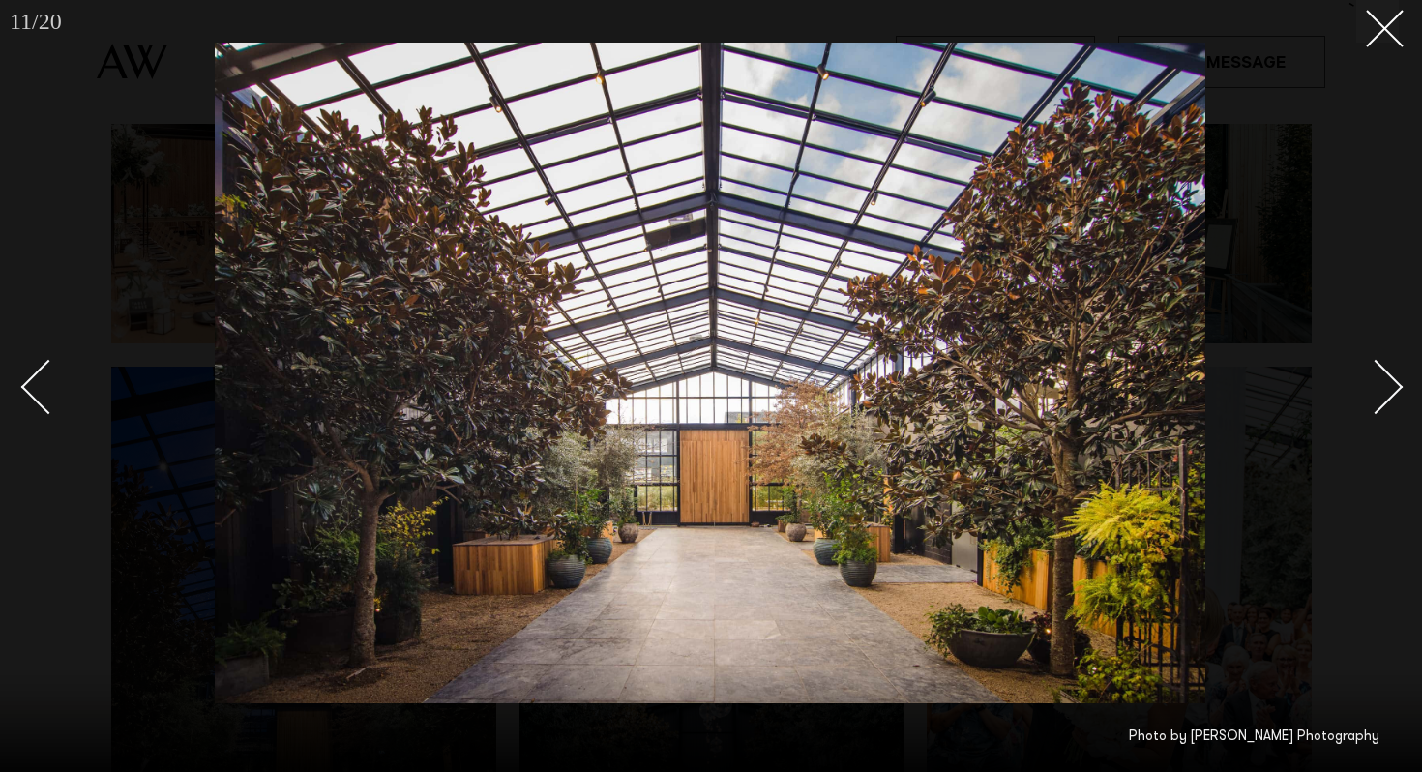
click at [1378, 384] on div "Next slide" at bounding box center [1375, 387] width 55 height 55
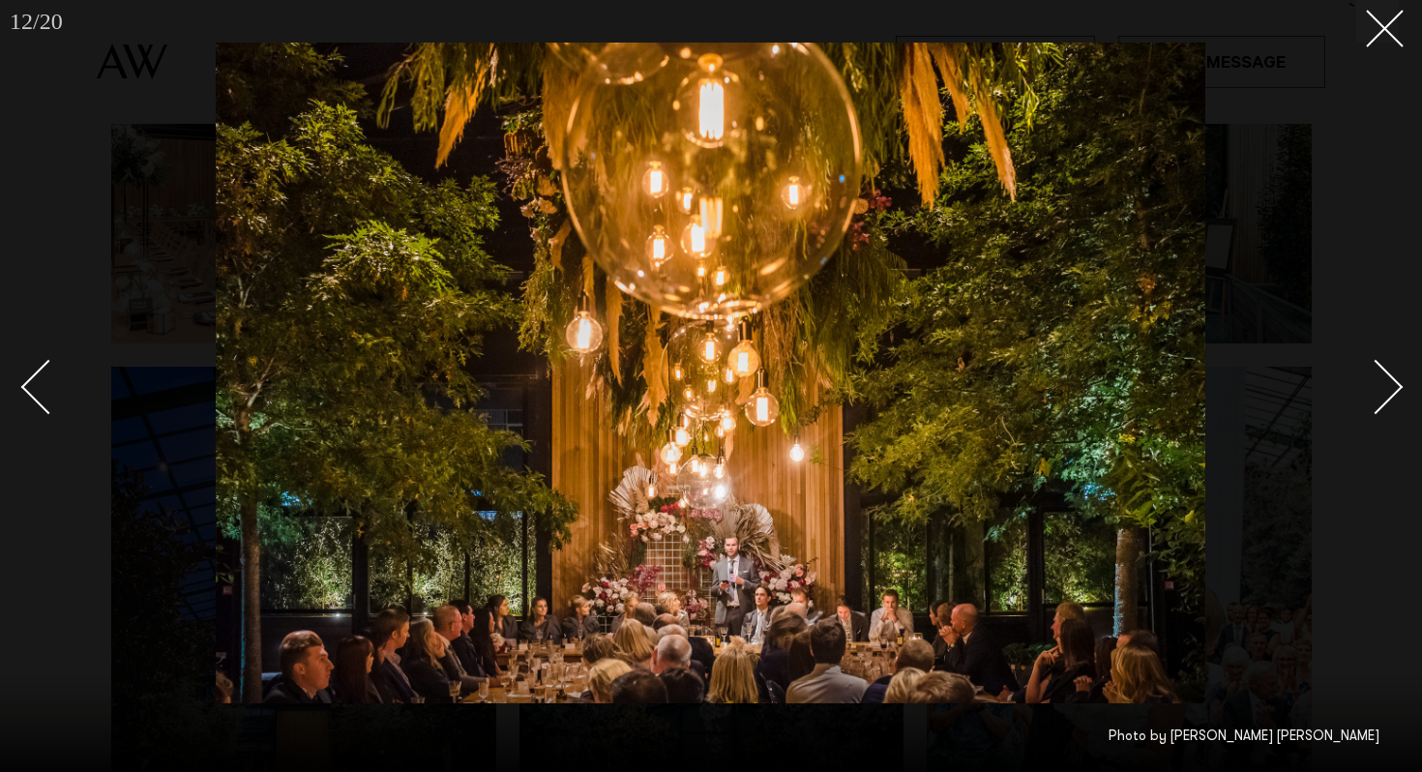
click at [1378, 383] on div "Next slide" at bounding box center [1375, 387] width 55 height 55
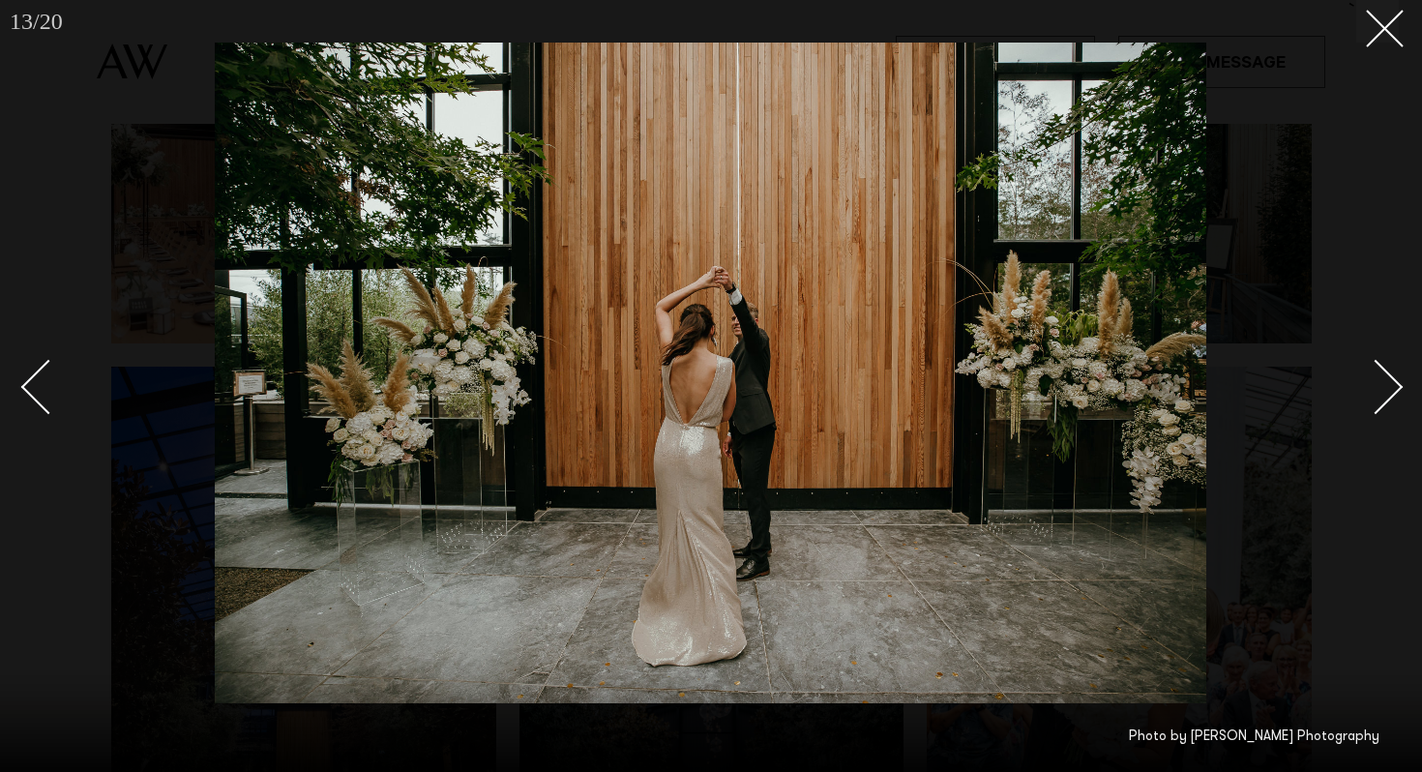
click at [1378, 383] on div "Next slide" at bounding box center [1375, 387] width 55 height 55
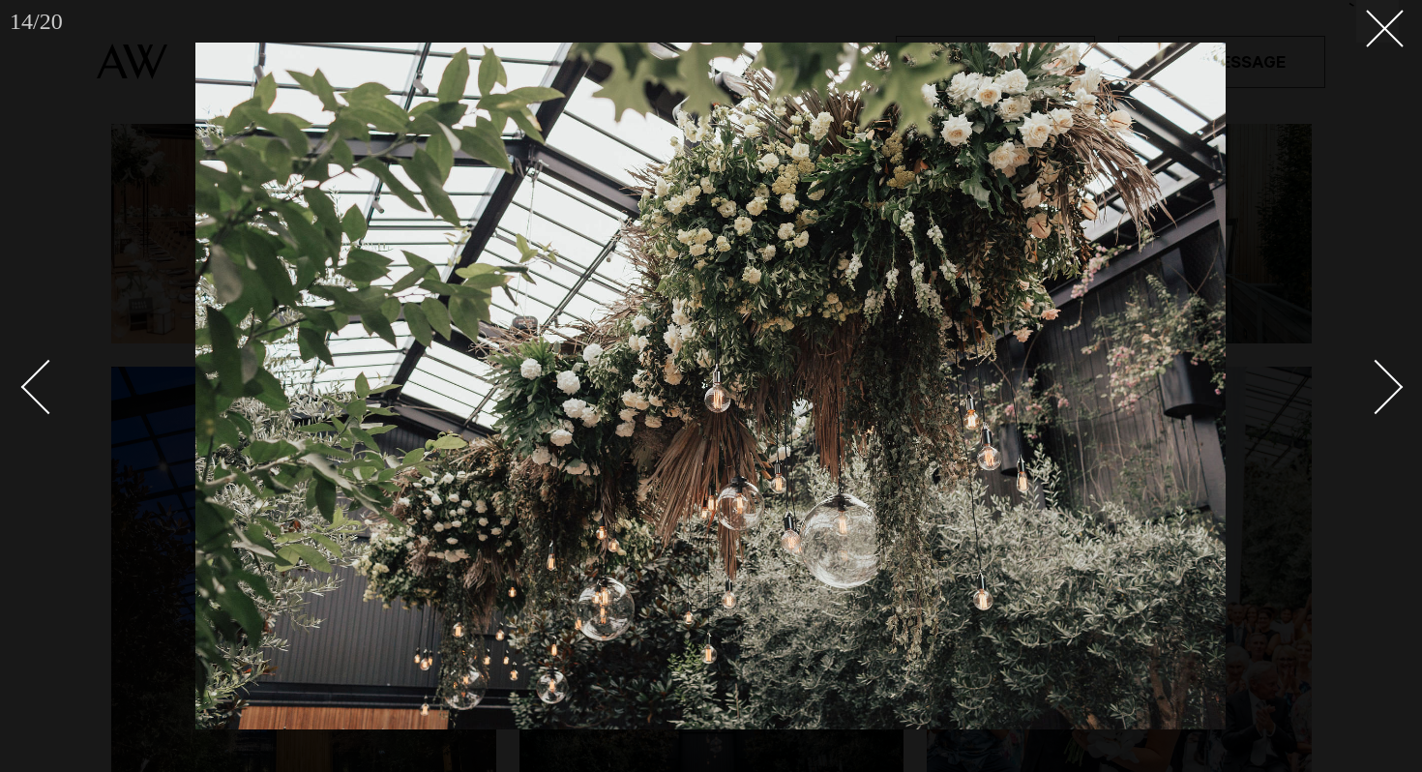
click at [1378, 383] on div "Next slide" at bounding box center [1375, 387] width 55 height 55
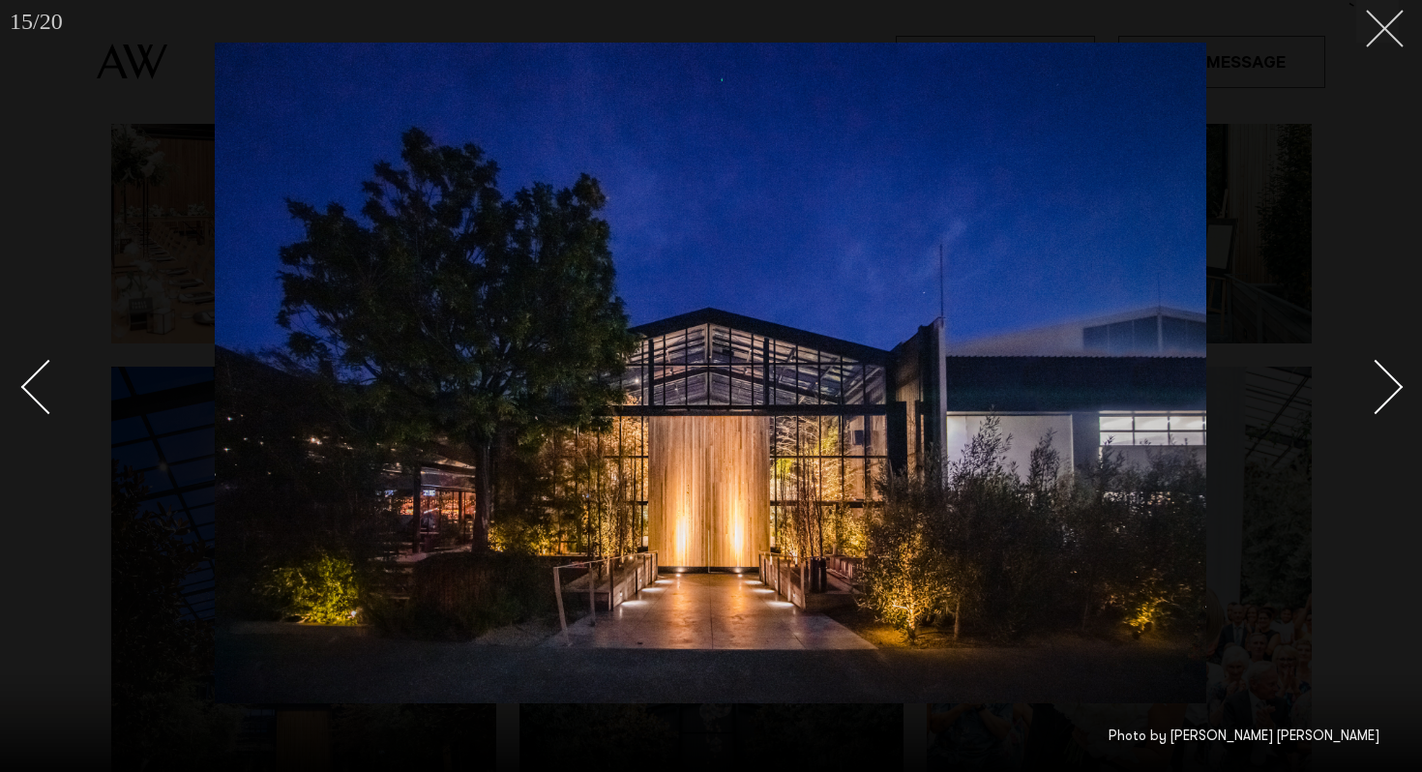
click at [1388, 28] on icon at bounding box center [1377, 21] width 23 height 23
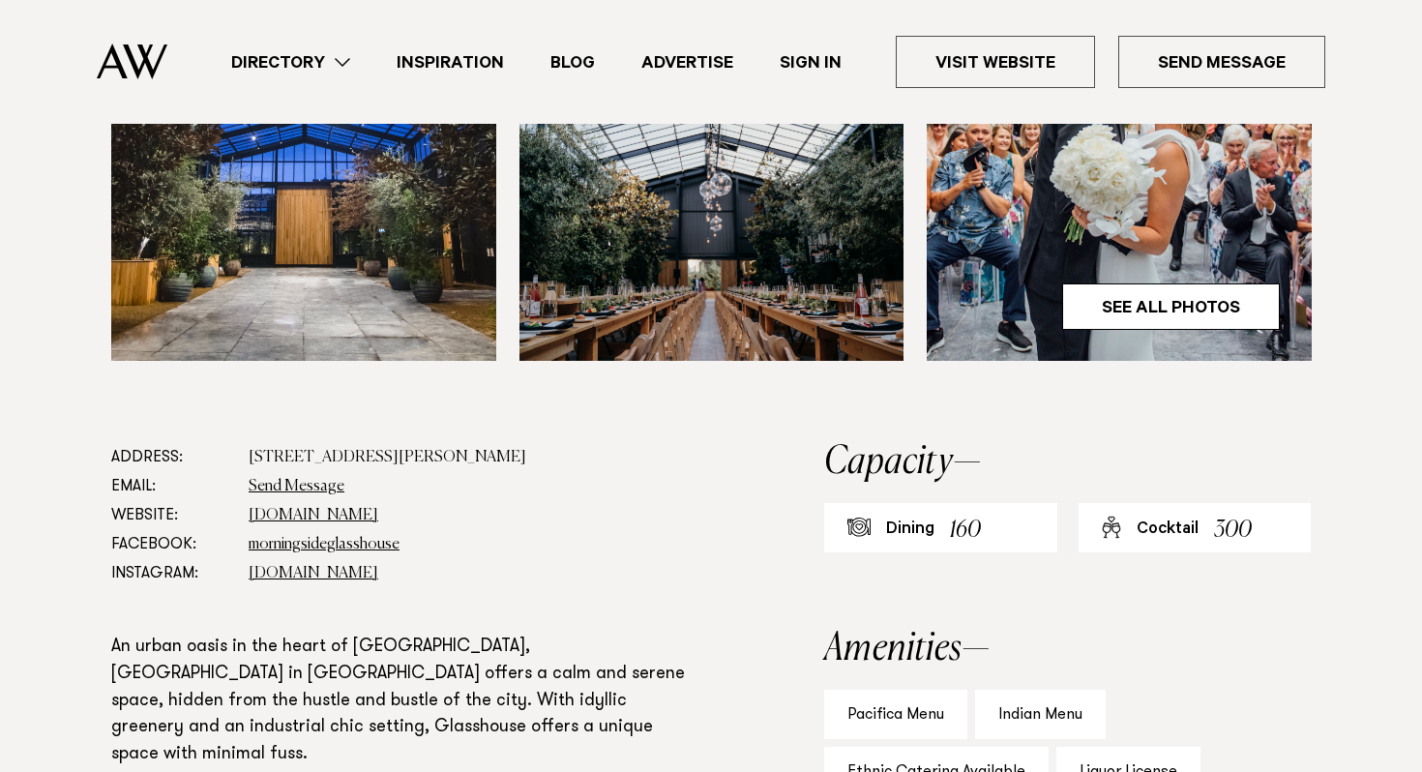
scroll to position [503, 0]
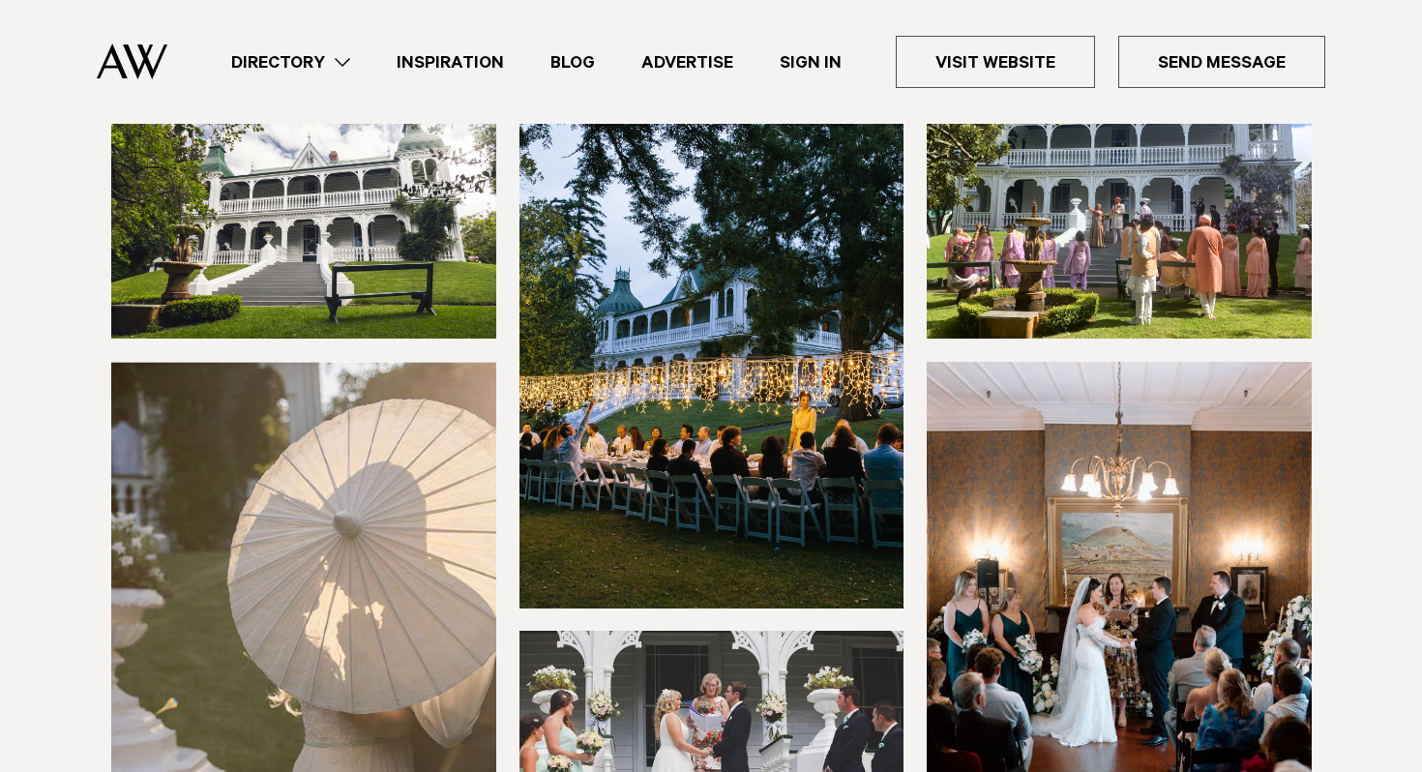
scroll to position [255, 0]
click at [407, 207] on img at bounding box center [303, 216] width 385 height 247
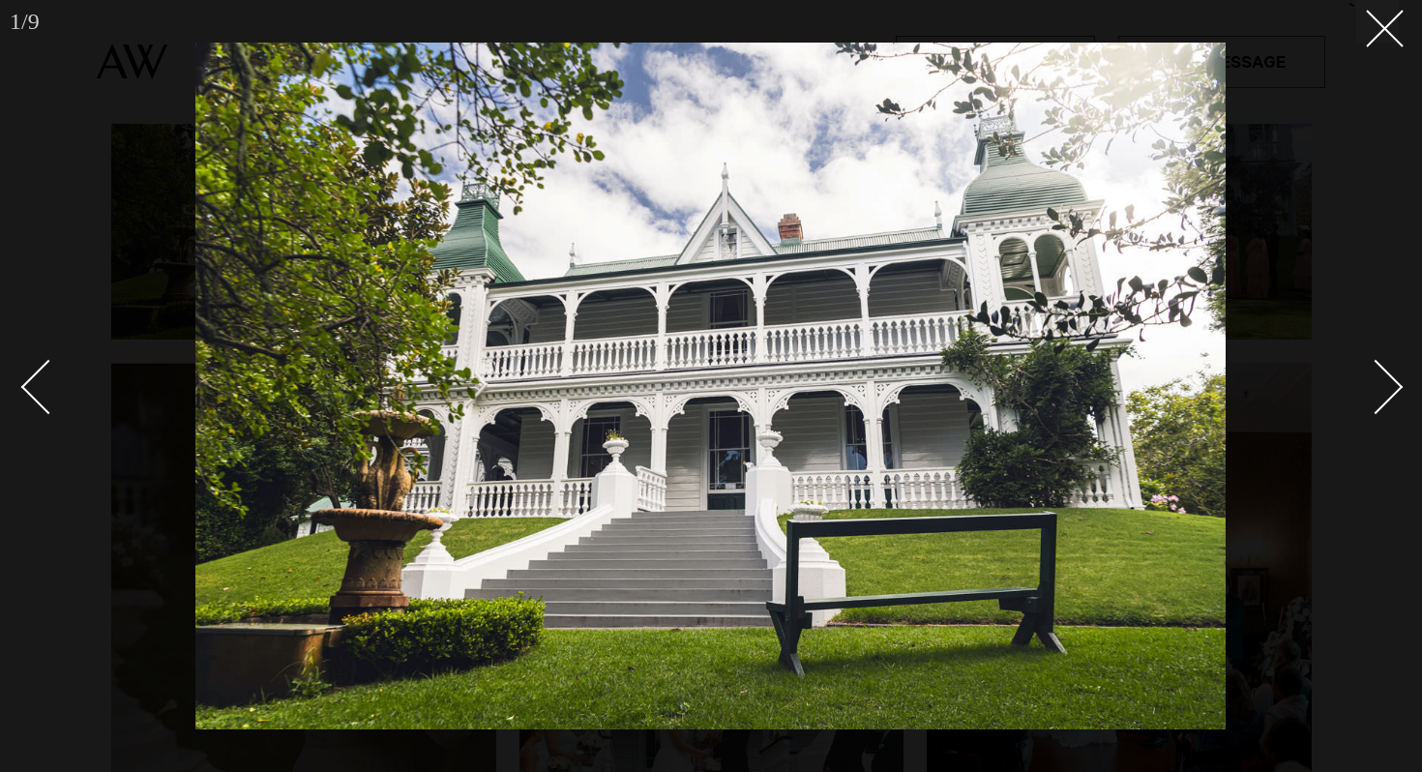
click at [1369, 370] on div "Next slide" at bounding box center [1375, 387] width 55 height 55
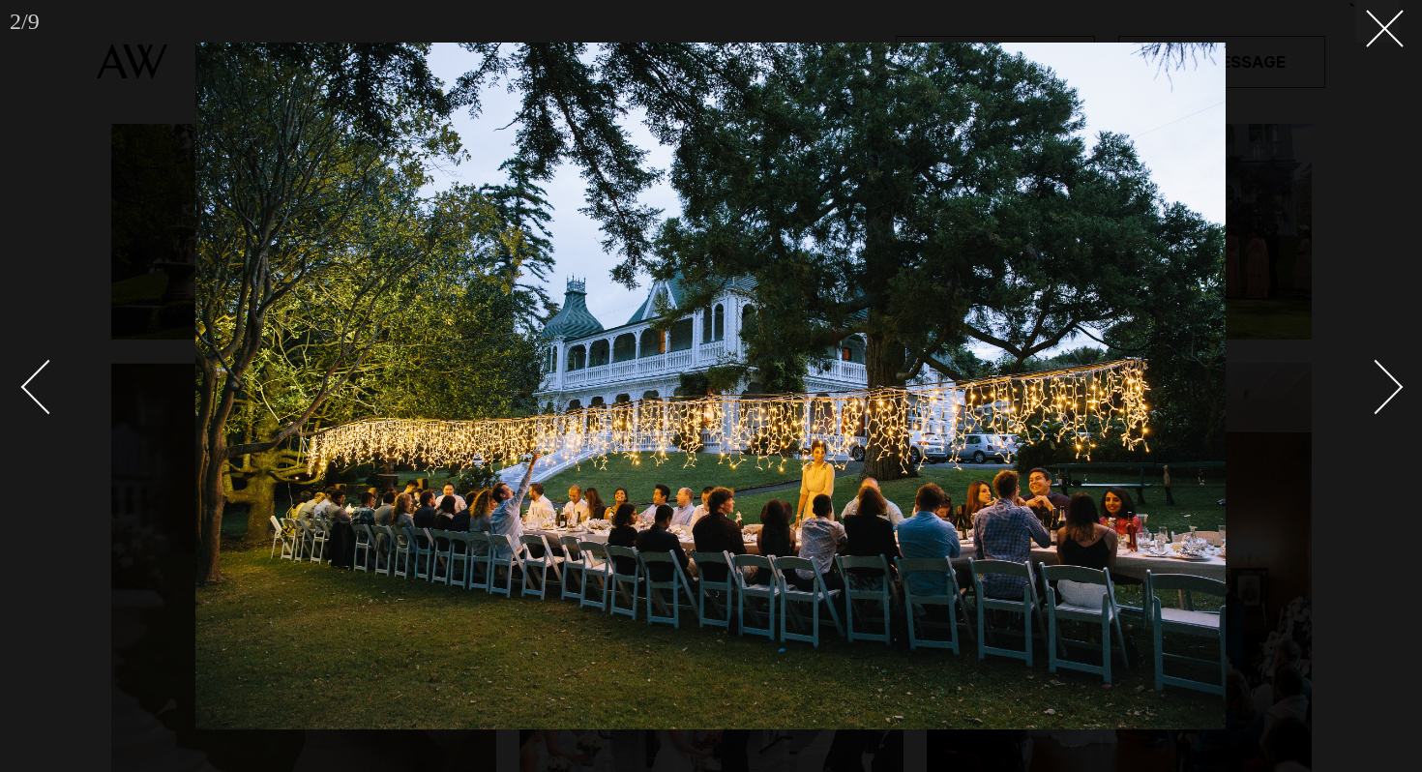
click at [1376, 375] on div "Next slide" at bounding box center [1375, 387] width 55 height 55
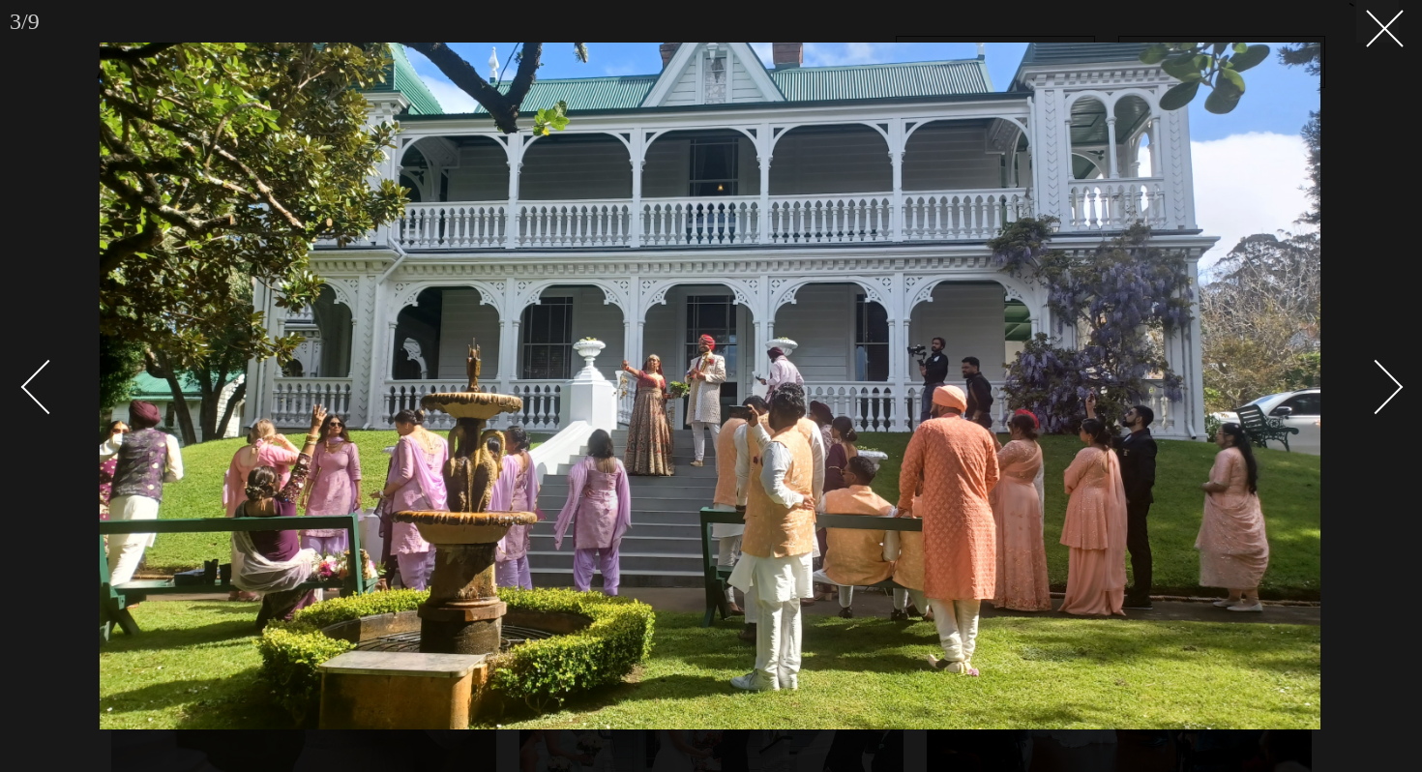
click at [1374, 374] on div "Next slide" at bounding box center [1375, 387] width 55 height 55
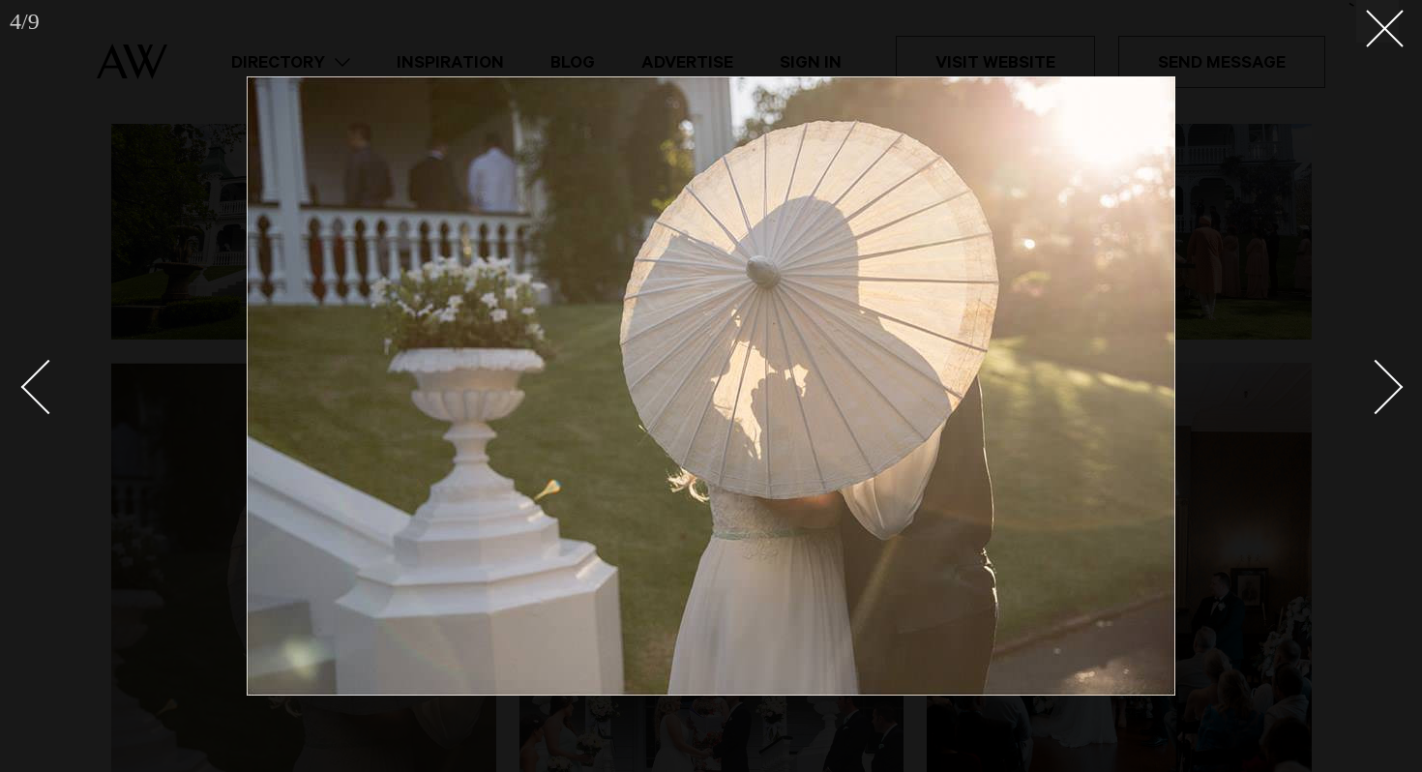
click at [1374, 374] on div "Next slide" at bounding box center [1375, 387] width 55 height 55
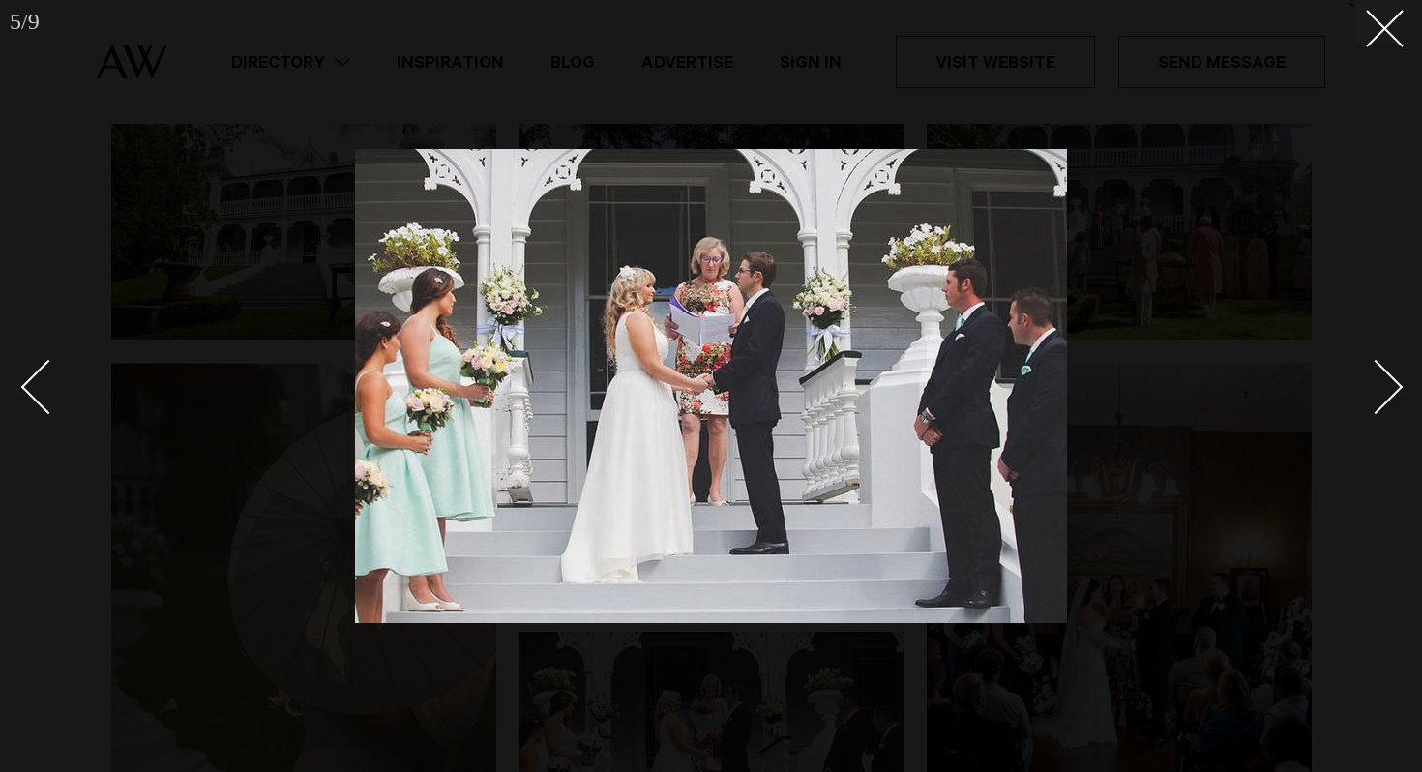
click at [1374, 374] on div "Next slide" at bounding box center [1375, 387] width 55 height 55
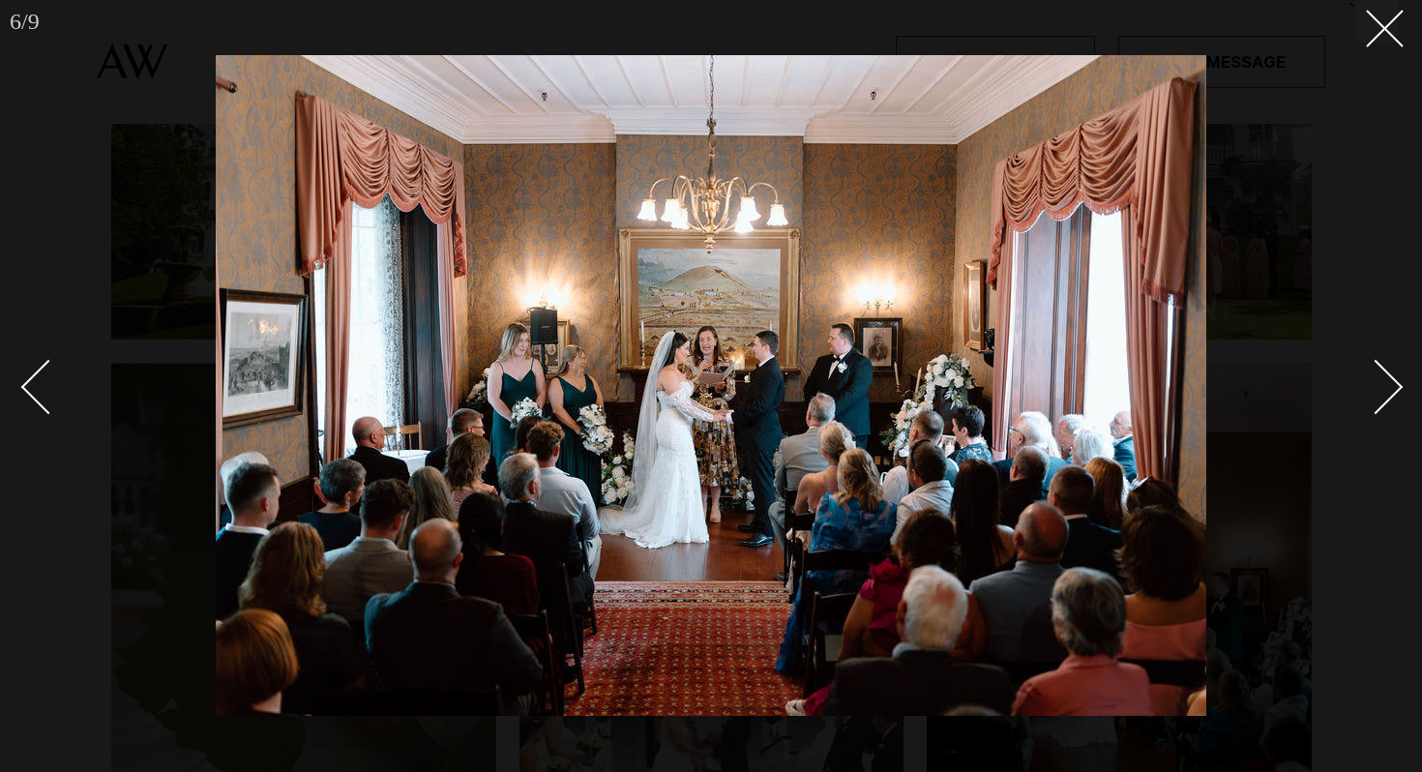
click at [1374, 374] on div "Next slide" at bounding box center [1375, 387] width 55 height 55
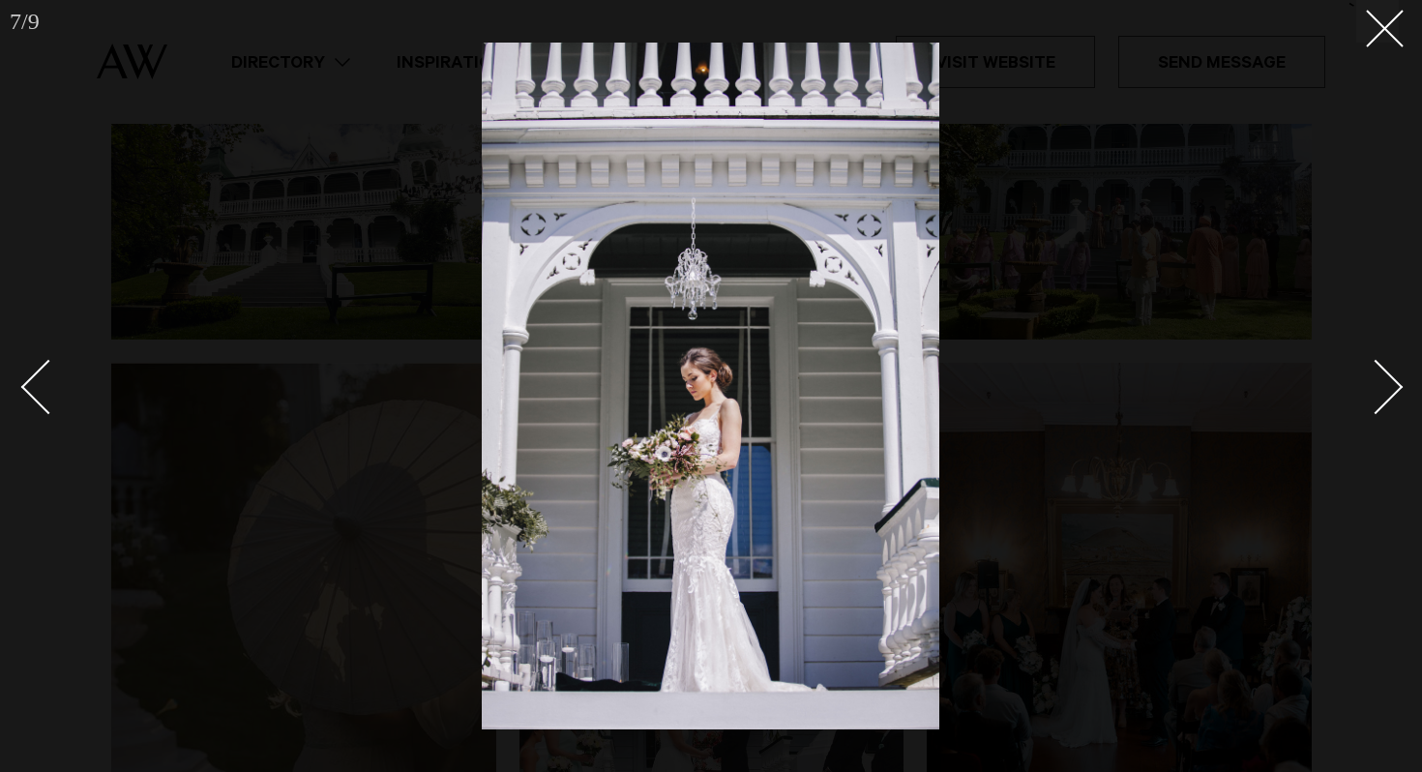
click at [1374, 374] on div "Next slide" at bounding box center [1375, 387] width 55 height 55
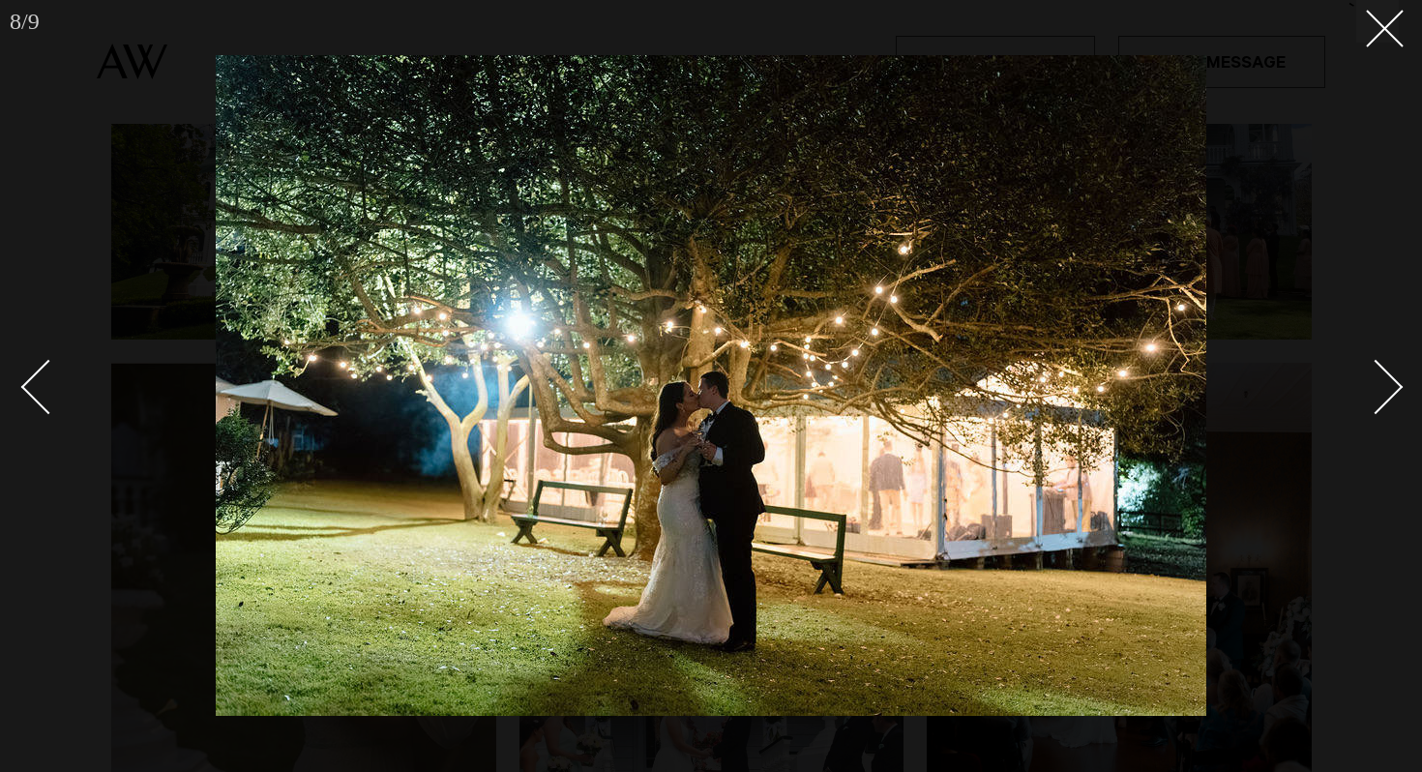
click at [1374, 374] on div "Next slide" at bounding box center [1375, 387] width 55 height 55
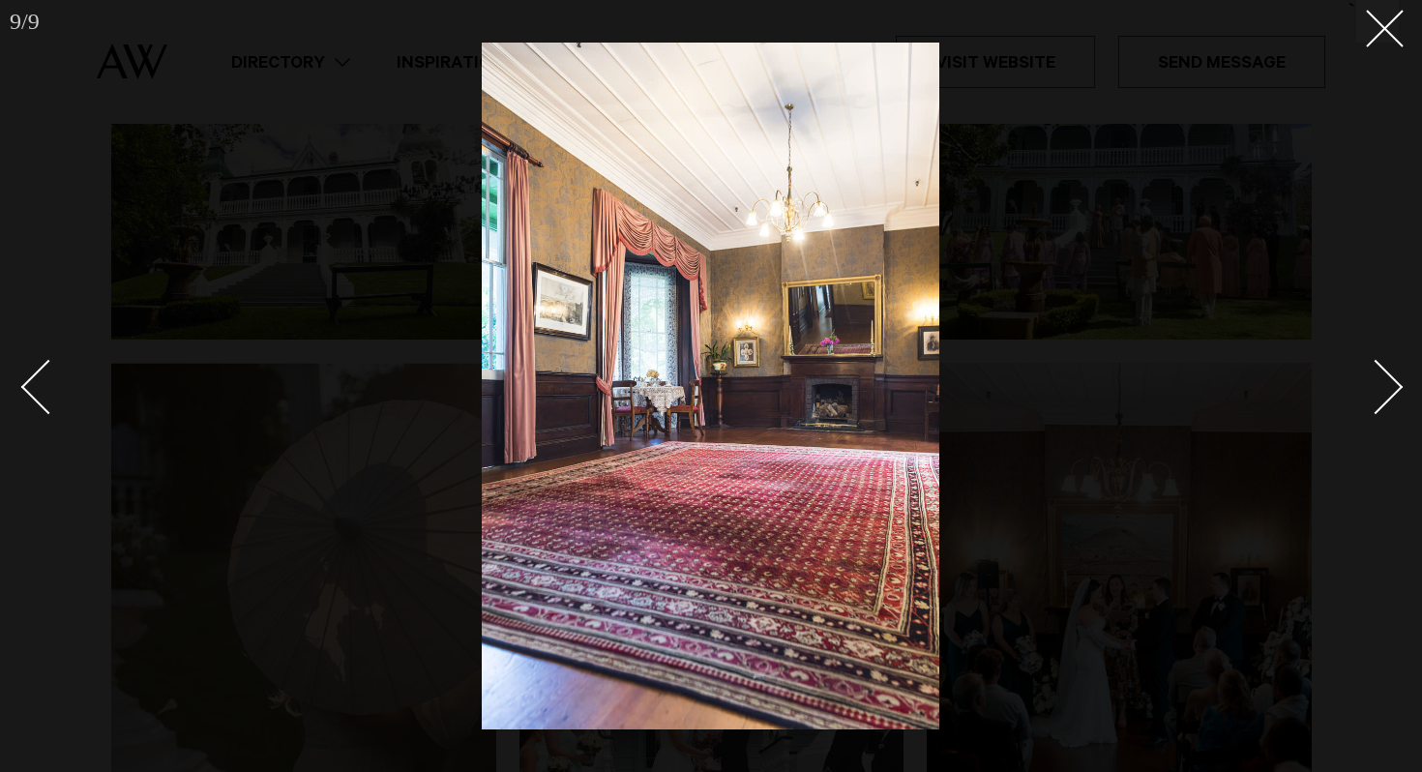
click at [1374, 374] on div "Next slide" at bounding box center [1375, 387] width 55 height 55
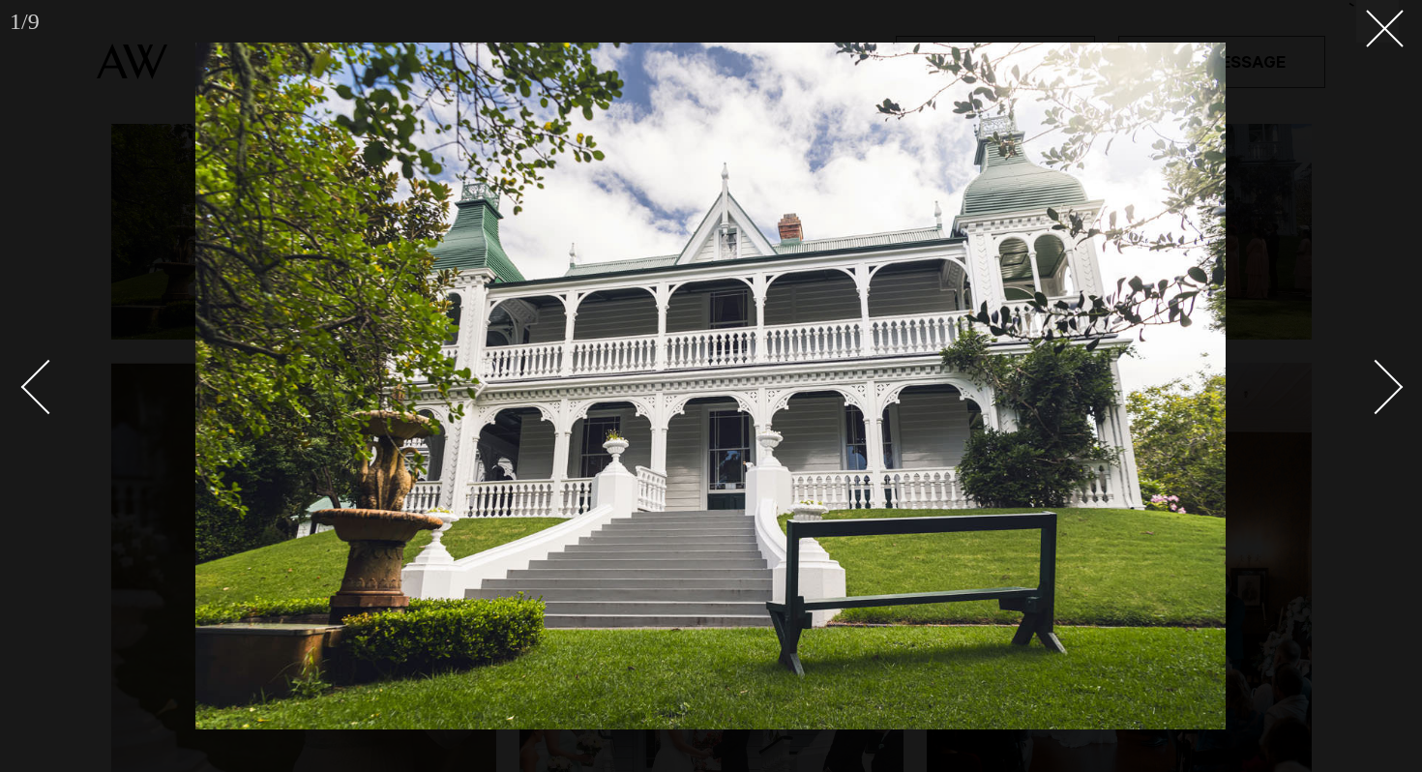
click at [1374, 374] on div "Next slide" at bounding box center [1375, 387] width 55 height 55
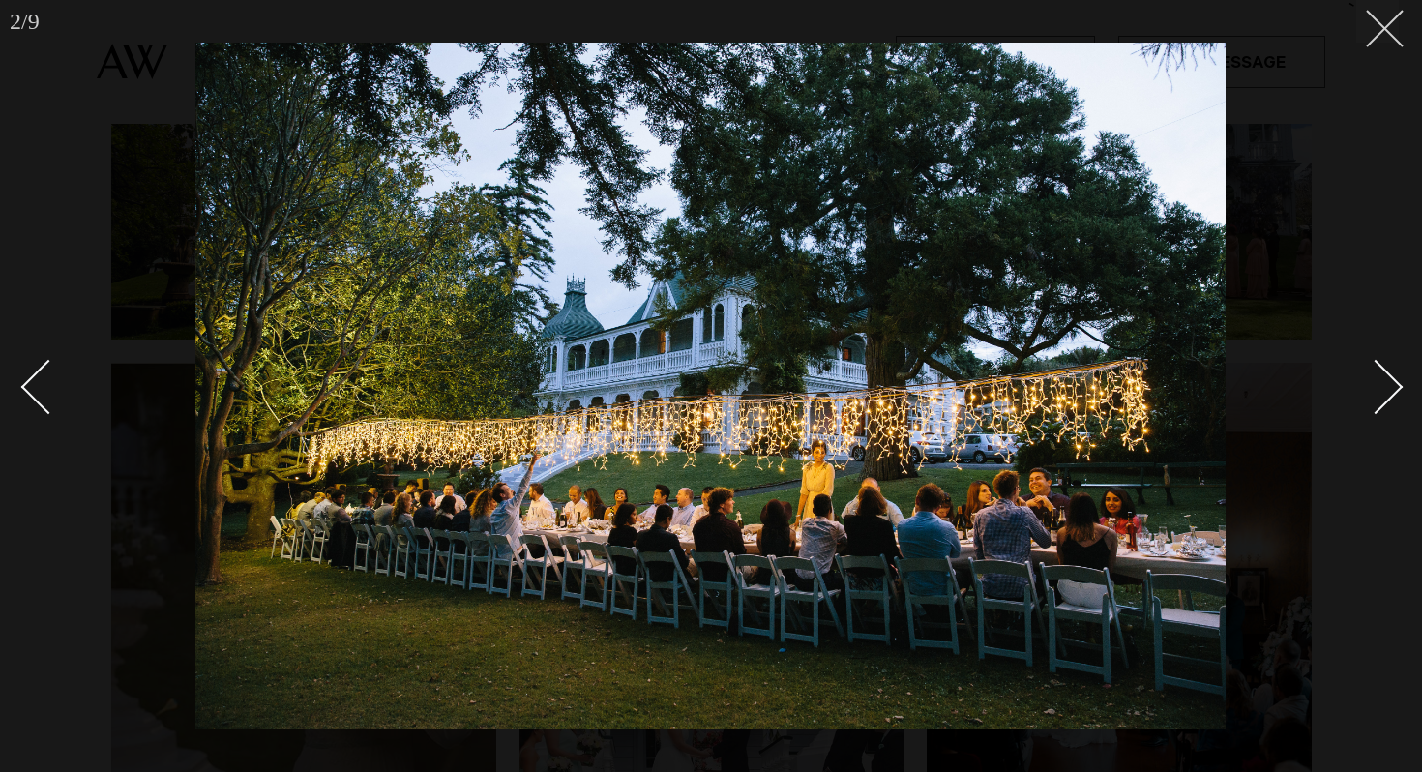
click at [1383, 21] on icon at bounding box center [1377, 21] width 23 height 23
